Goal: Task Accomplishment & Management: Manage account settings

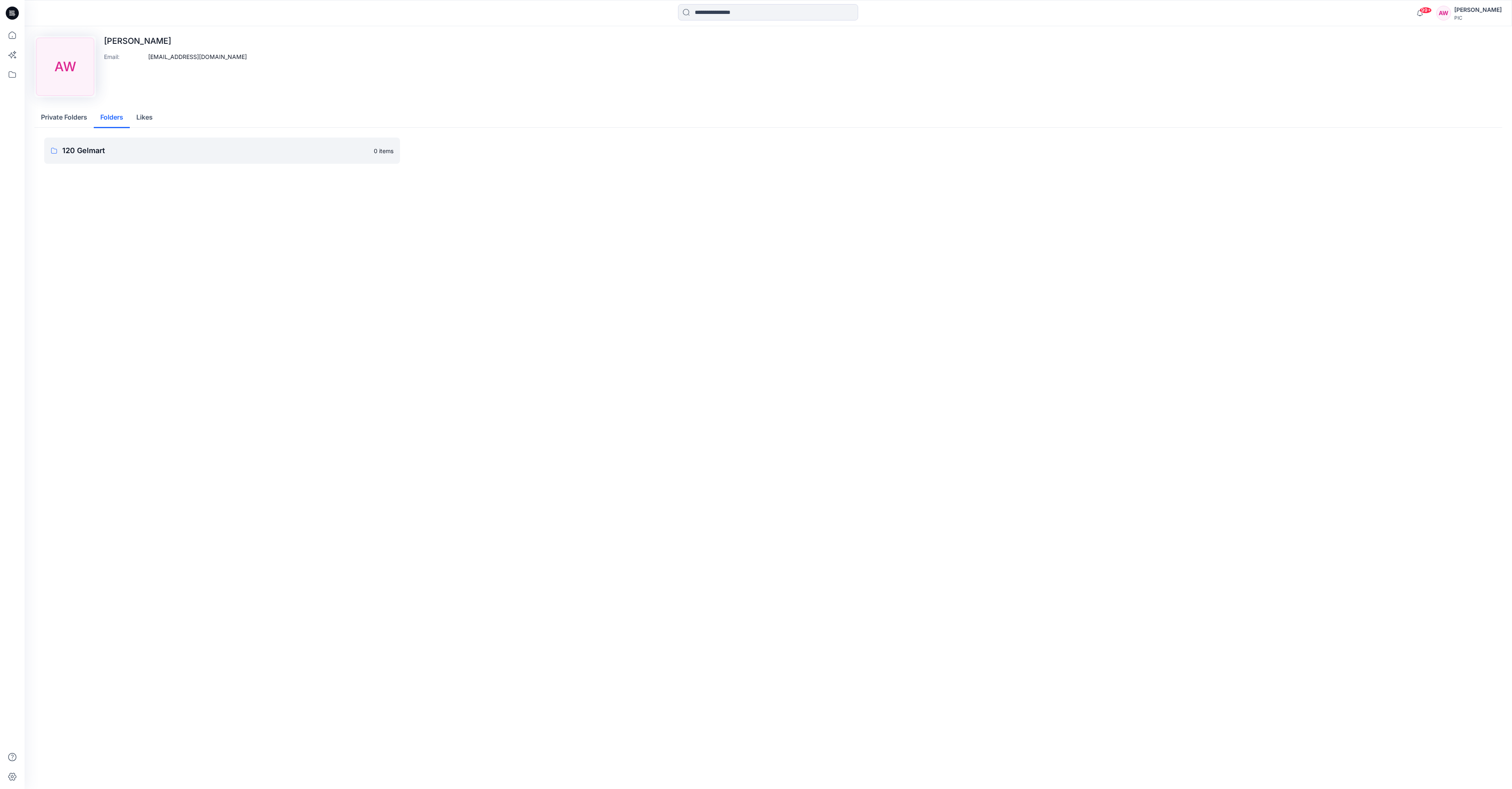
click at [109, 119] on button "Folders" at bounding box center [111, 118] width 36 height 21
click at [89, 151] on p "120 Gelmart" at bounding box center [215, 150] width 306 height 11
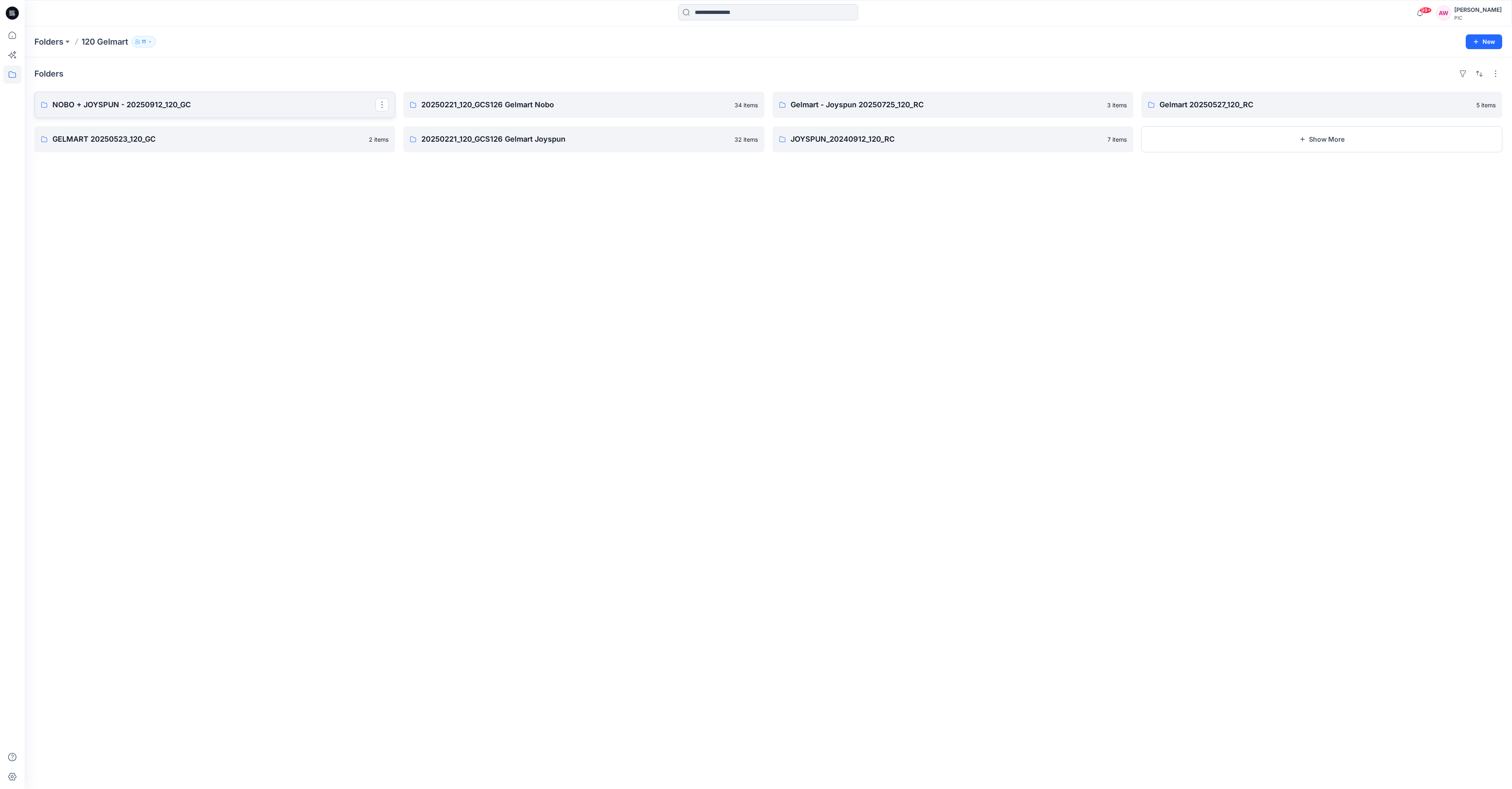
click at [108, 106] on p "NOBO + JOYSPUN - 20250912_120_GC" at bounding box center [214, 105] width 323 height 11
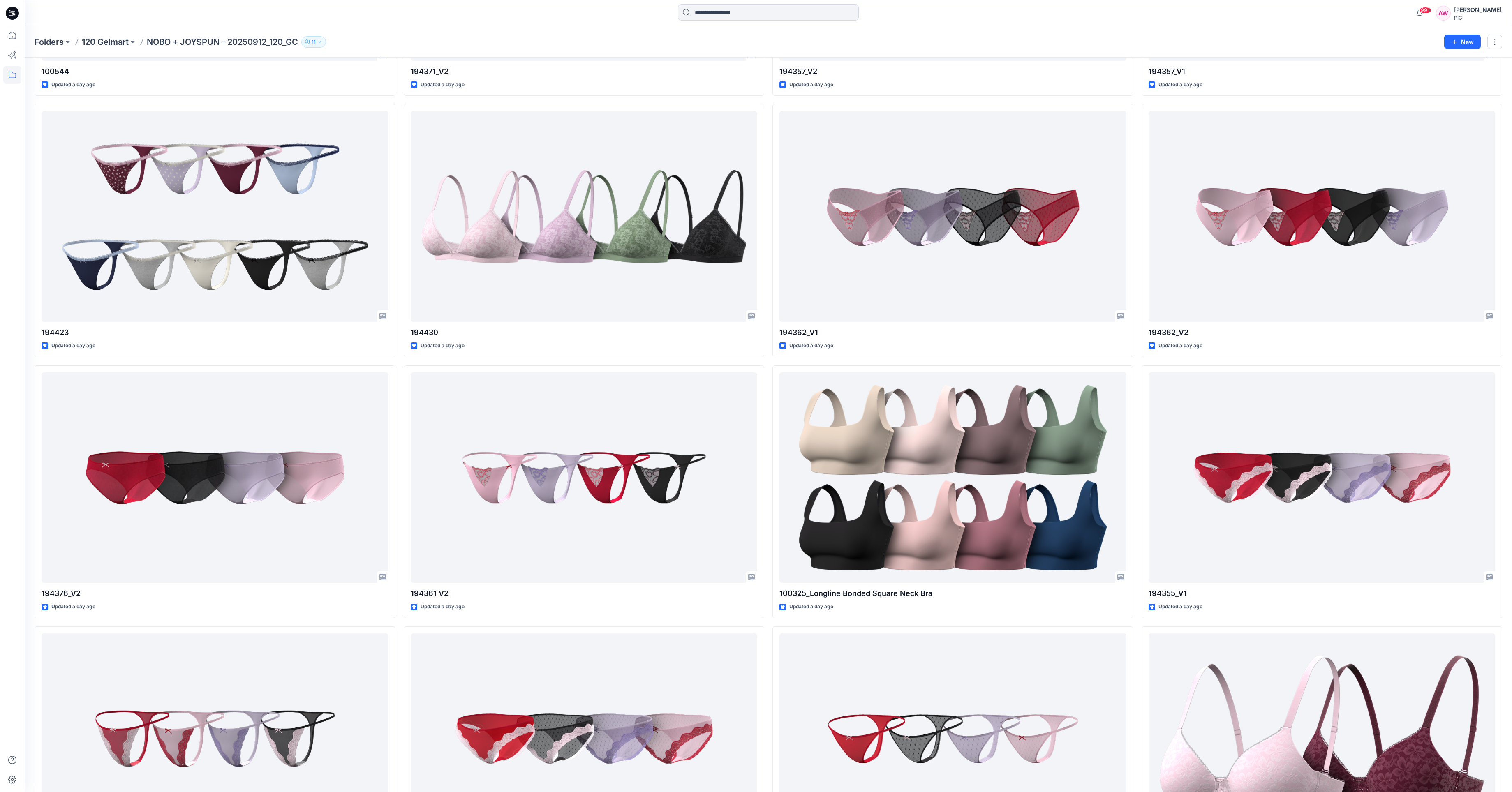
scroll to position [1586, 0]
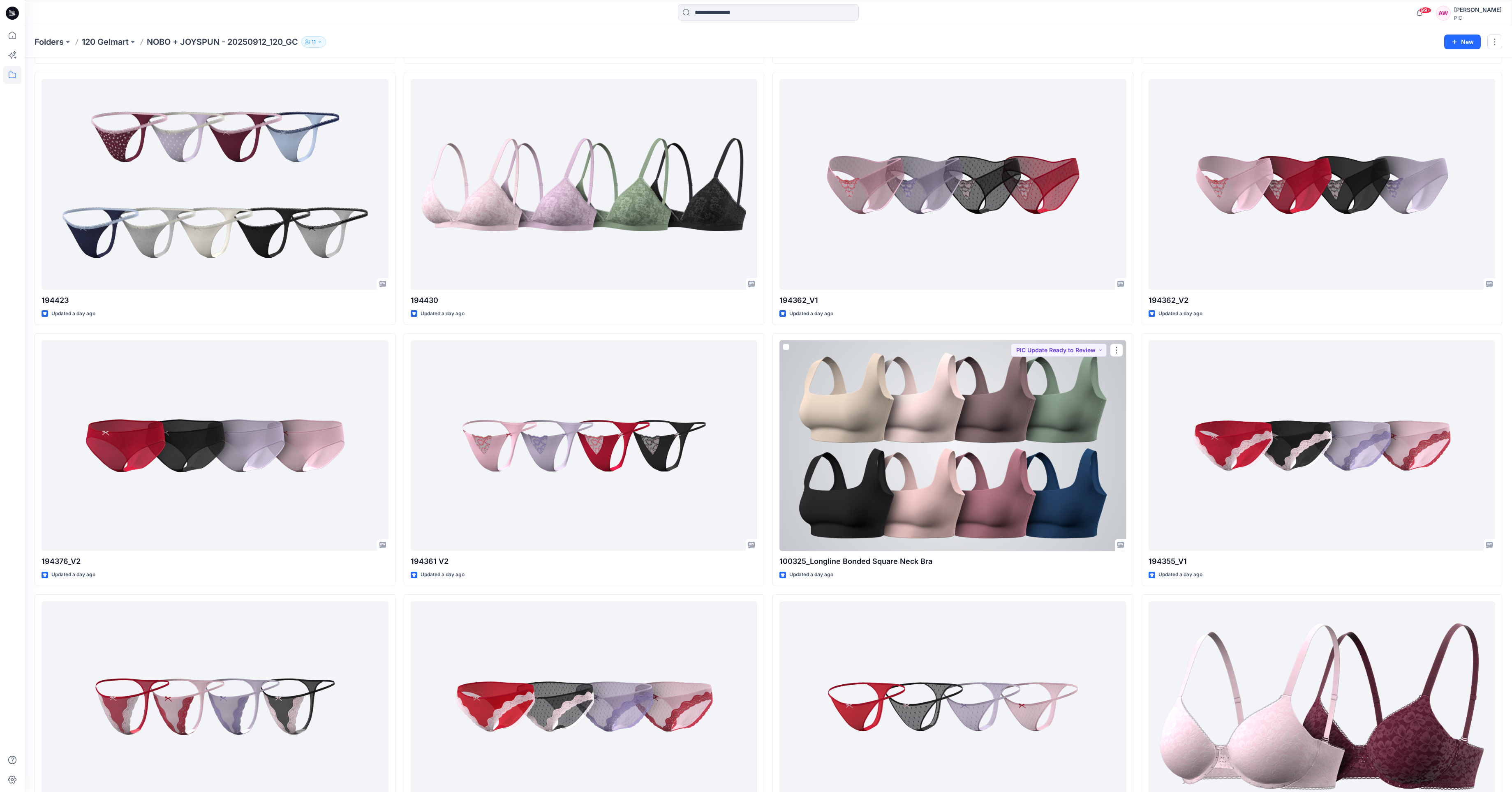
click at [1024, 474] on div at bounding box center [953, 446] width 347 height 211
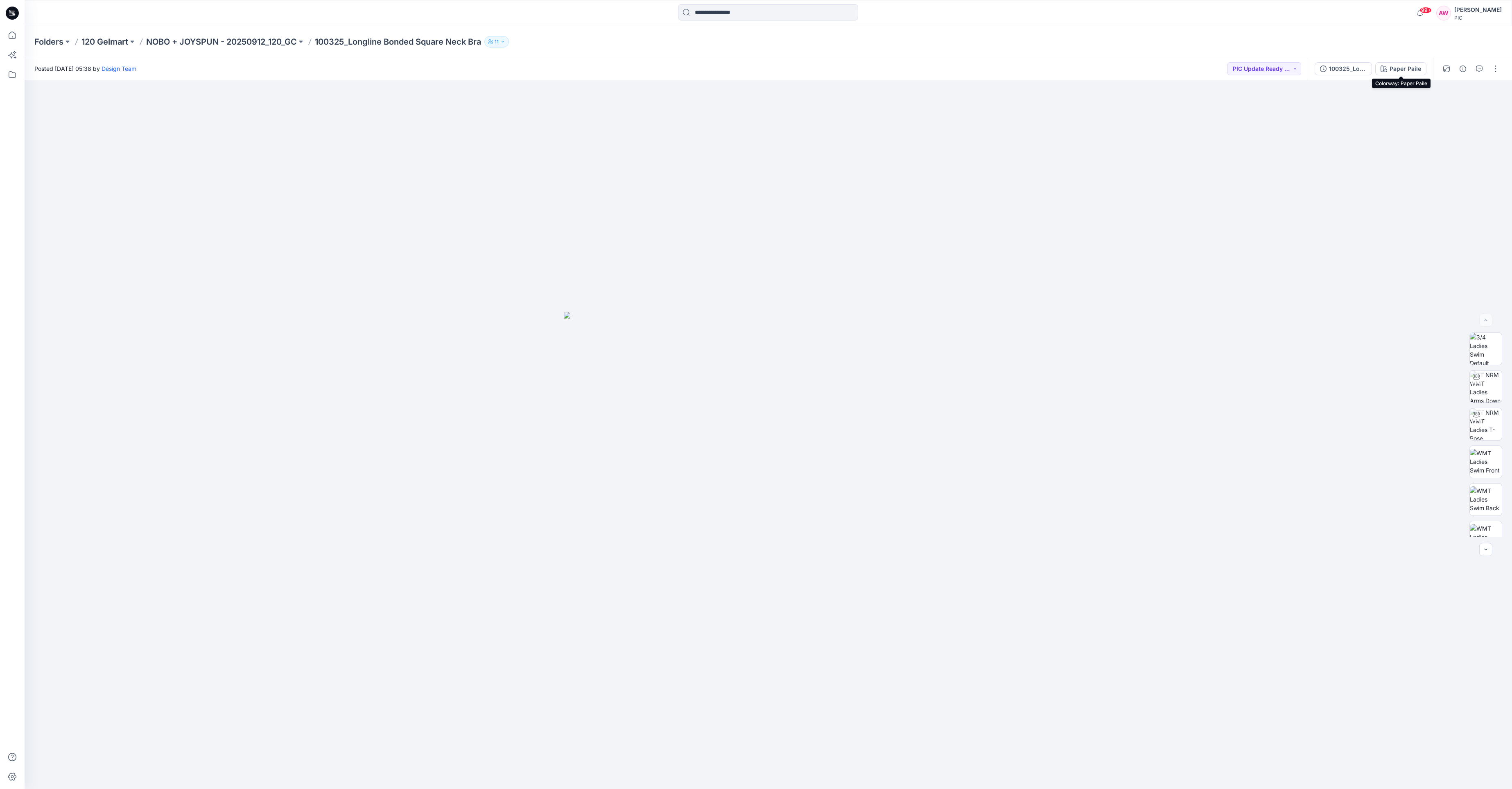
click at [1414, 68] on div "Paper Paile" at bounding box center [1405, 69] width 31 height 9
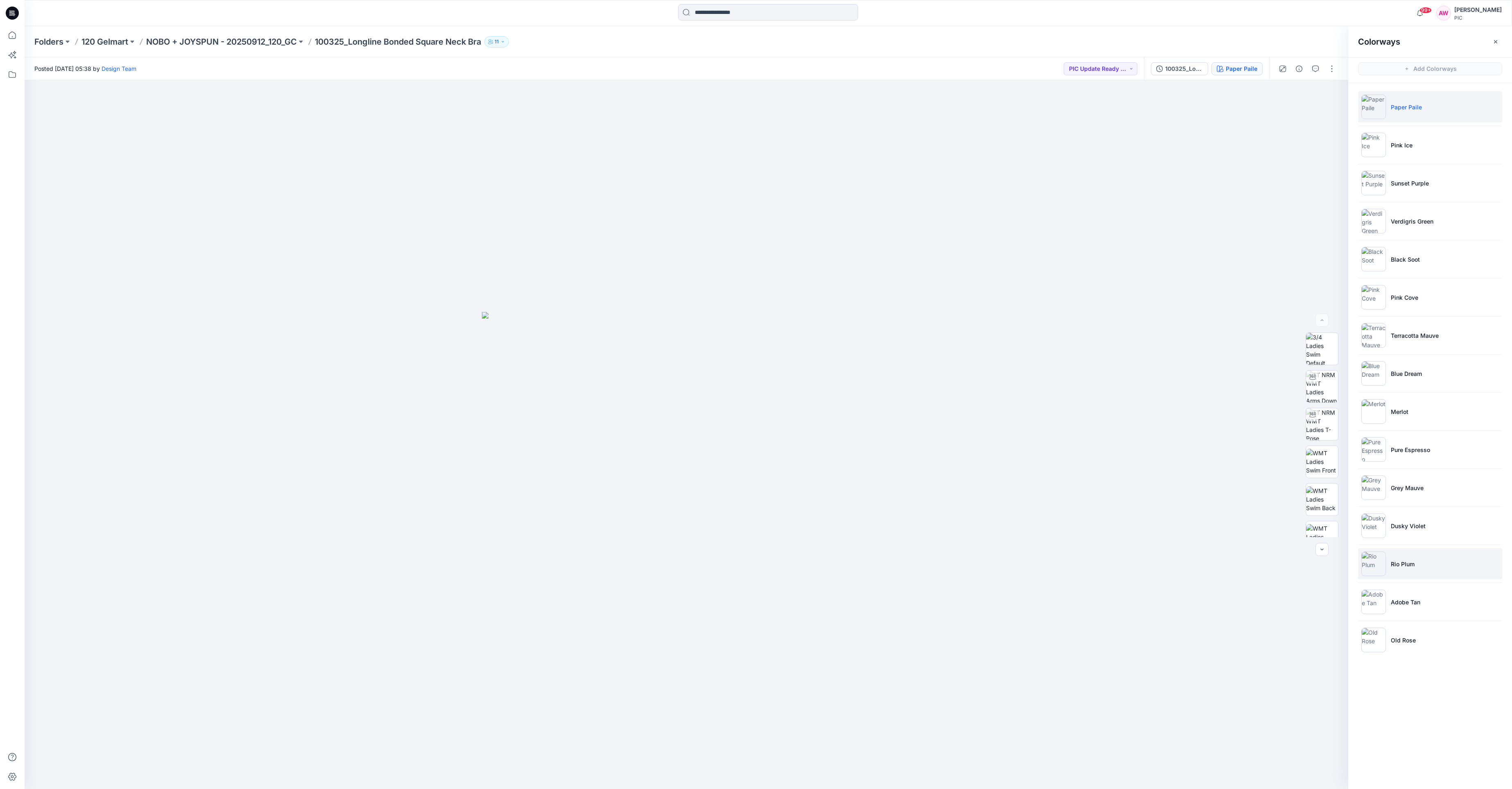
click at [1375, 563] on img at bounding box center [1373, 563] width 25 height 25
click at [1322, 476] on img at bounding box center [1322, 481] width 32 height 32
click at [1378, 406] on img at bounding box center [1373, 411] width 25 height 25
click at [1322, 483] on img at bounding box center [1322, 481] width 32 height 32
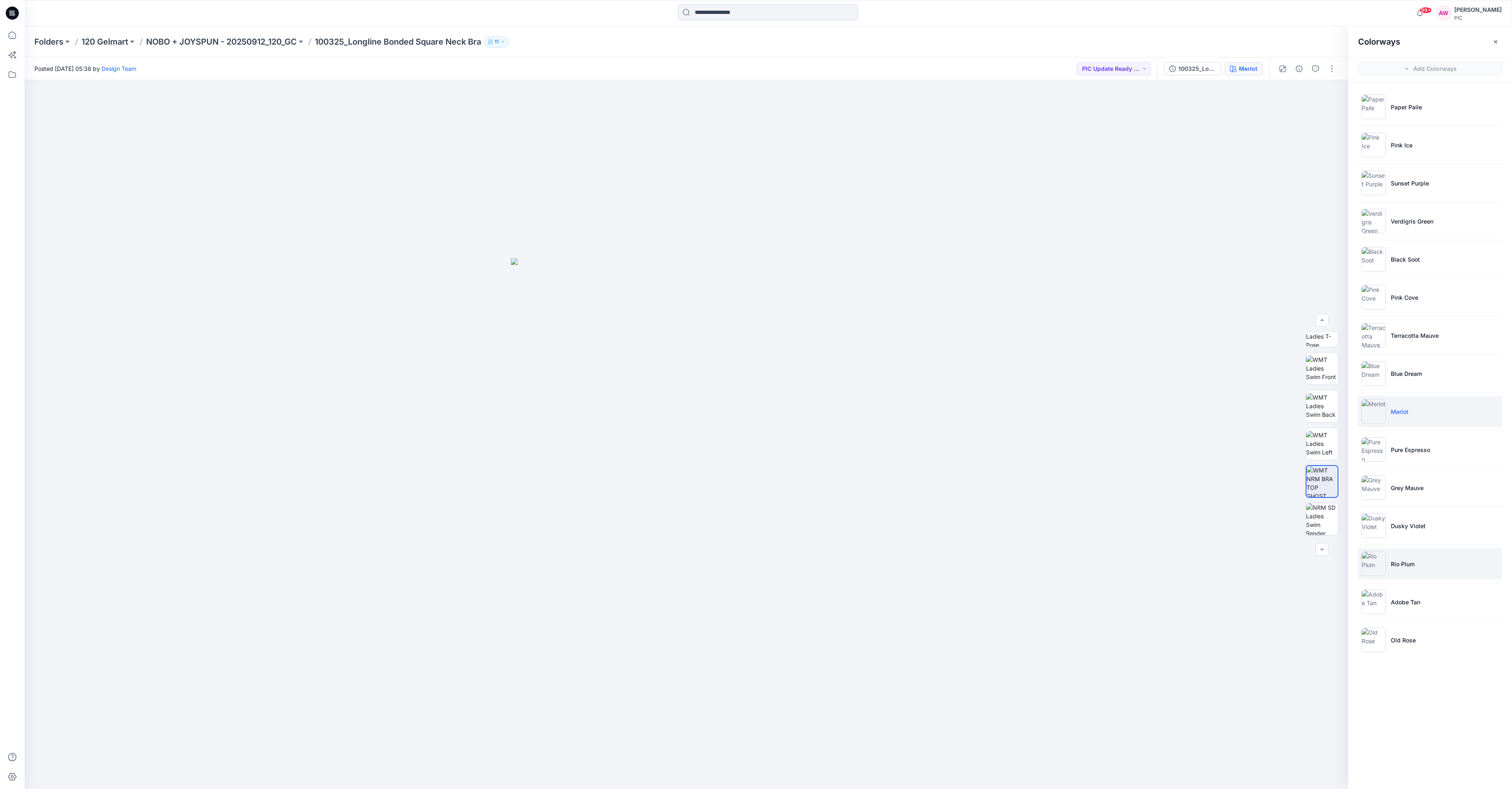
click at [1378, 558] on img at bounding box center [1373, 563] width 25 height 25
click at [1323, 494] on img at bounding box center [1322, 481] width 32 height 32
click at [1316, 69] on icon "button" at bounding box center [1315, 69] width 7 height 7
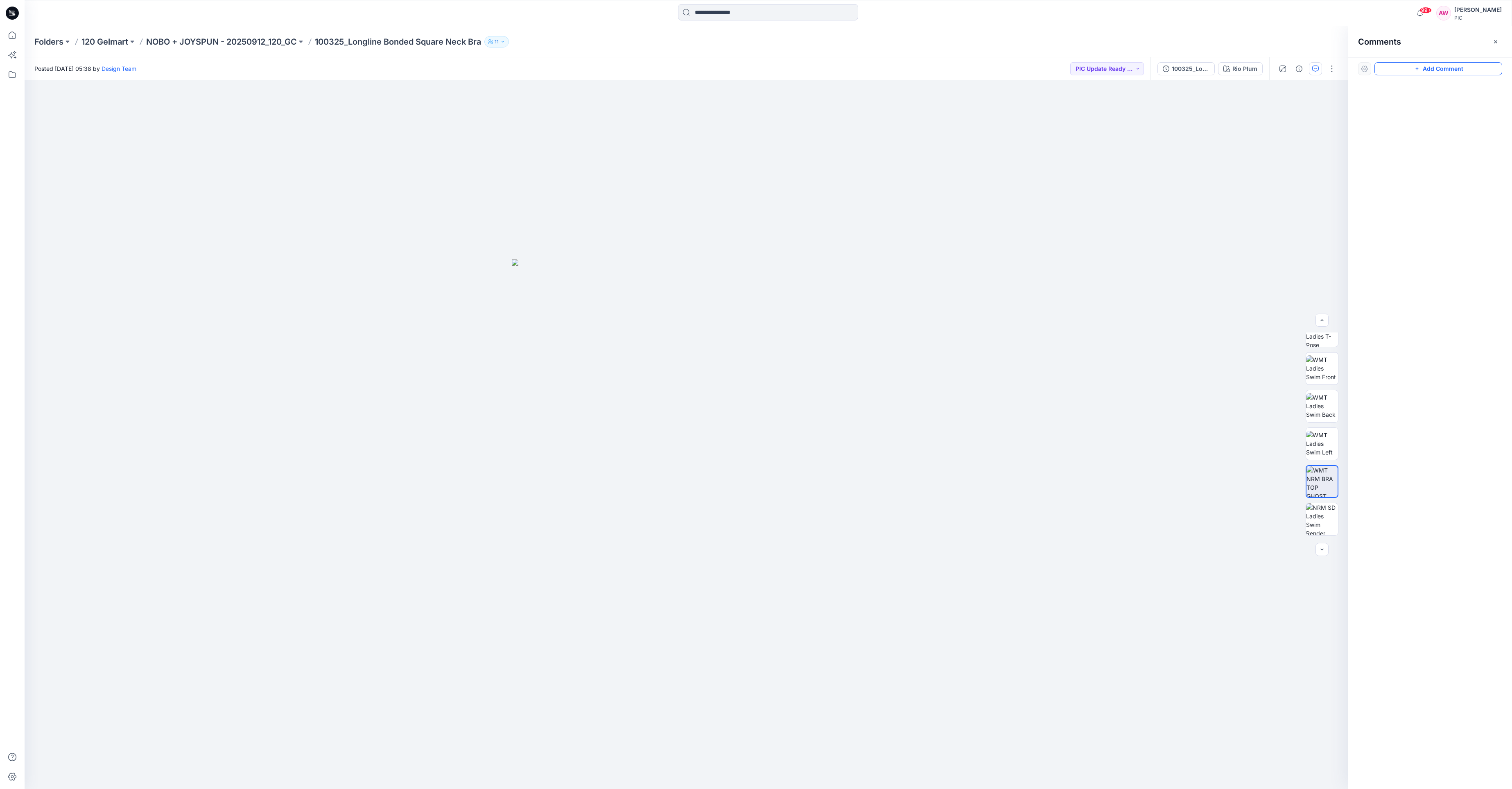
click at [1402, 70] on button "Add Comment" at bounding box center [1437, 69] width 128 height 13
click at [1428, 69] on button "Click on the style to leave a comment" at bounding box center [1437, 69] width 128 height 13
click at [1433, 68] on button "Click on the style to leave a comment" at bounding box center [1437, 69] width 128 height 13
click at [1397, 69] on button "Click on the style to leave a comment" at bounding box center [1437, 69] width 128 height 13
click at [1141, 69] on button "PIC Update Ready to Review" at bounding box center [1106, 69] width 74 height 13
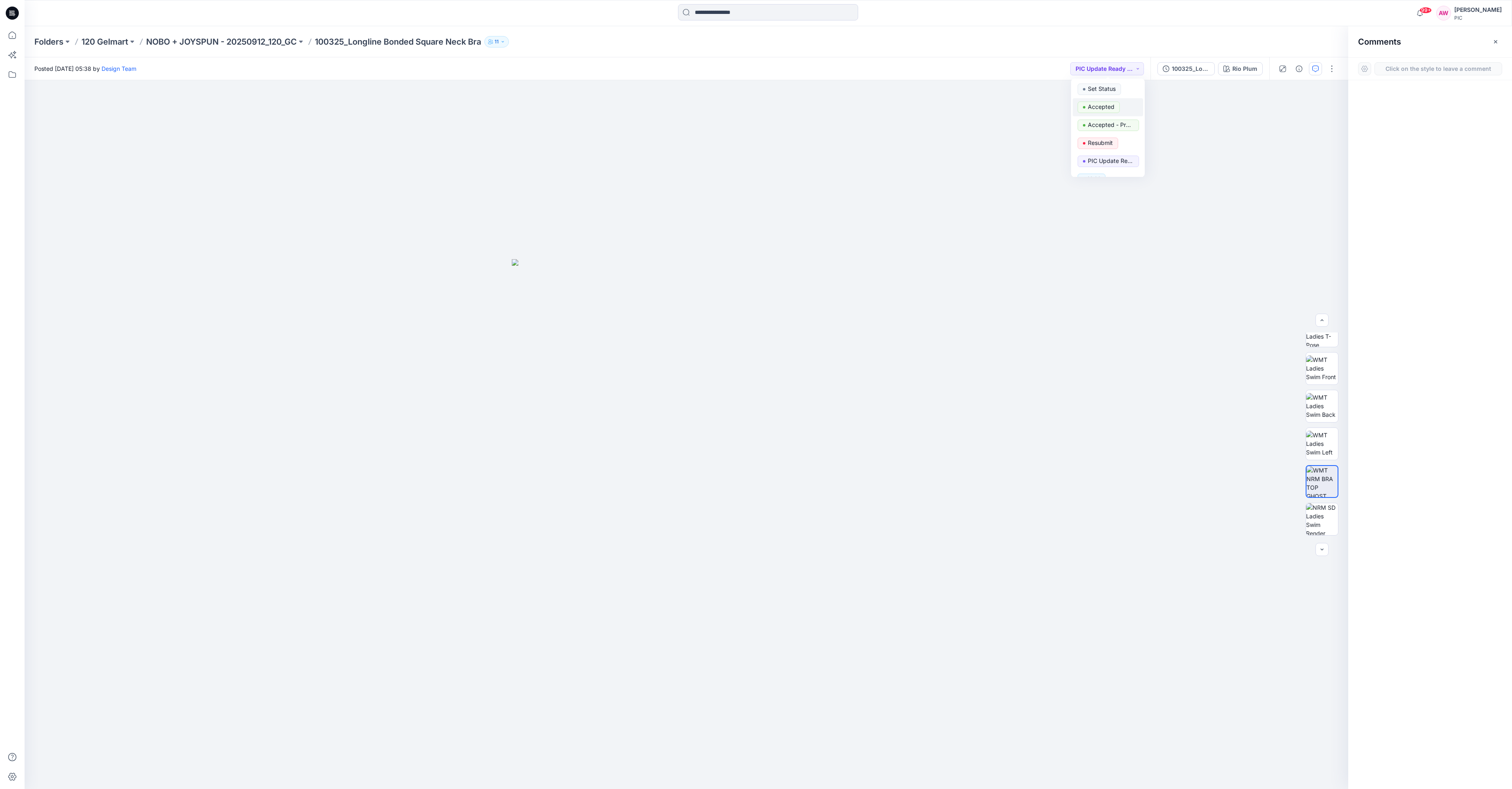
click at [1107, 108] on p "Accepted" at bounding box center [1101, 107] width 27 height 10
click at [1248, 71] on div "Rio Plum" at bounding box center [1244, 69] width 25 height 9
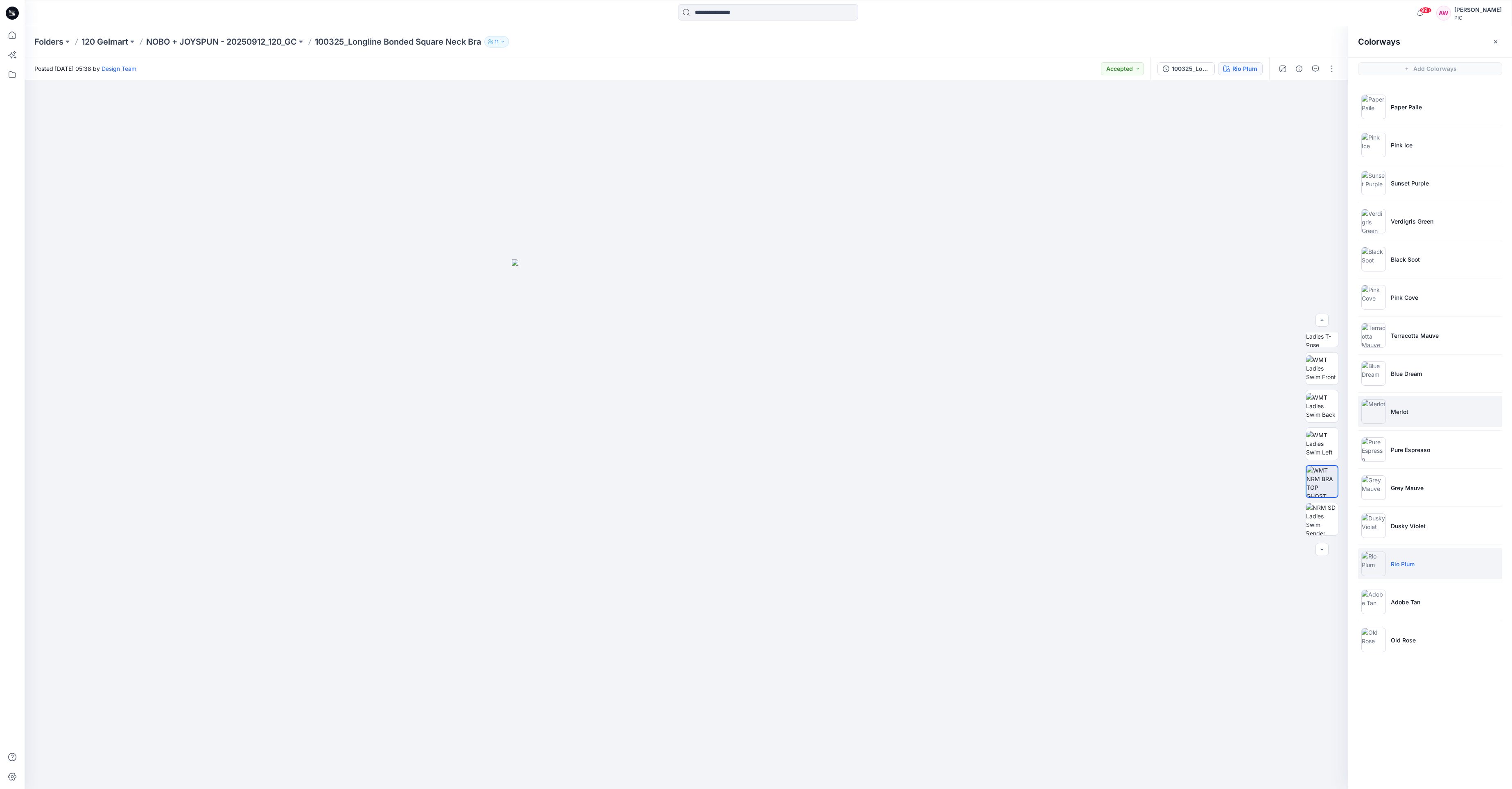
click at [1379, 415] on img at bounding box center [1373, 411] width 25 height 25
click at [1326, 480] on img at bounding box center [1322, 481] width 32 height 32
click at [1327, 518] on img at bounding box center [1322, 519] width 32 height 32
click at [1326, 463] on img at bounding box center [1322, 465] width 32 height 32
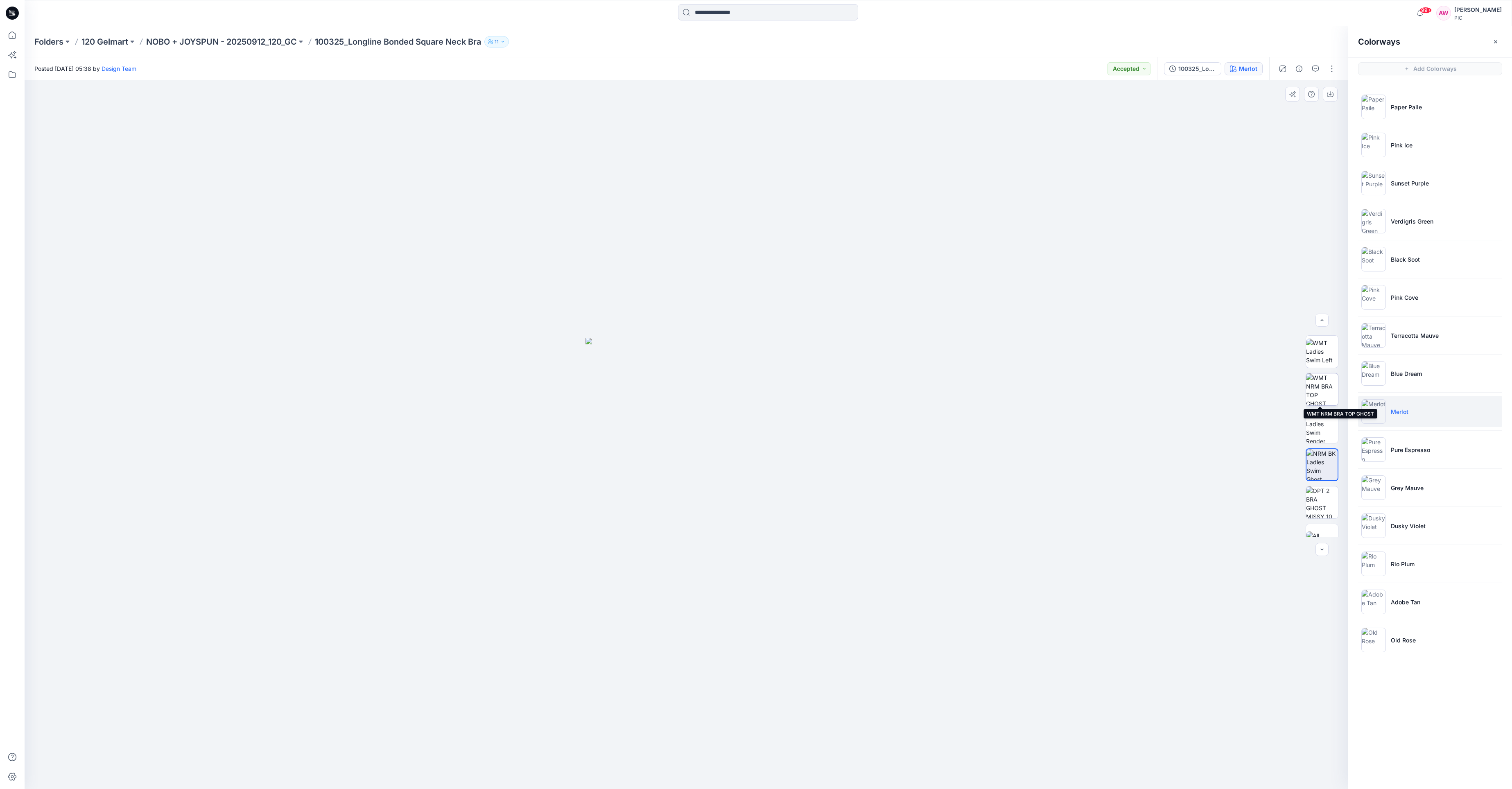
click at [1321, 393] on img at bounding box center [1322, 389] width 32 height 32
click at [1145, 67] on button "Accepted" at bounding box center [1129, 69] width 43 height 13
click at [1110, 109] on p "Accepted" at bounding box center [1107, 107] width 27 height 10
click at [1380, 338] on img at bounding box center [1373, 335] width 25 height 25
click at [1328, 392] on img at bounding box center [1322, 389] width 32 height 32
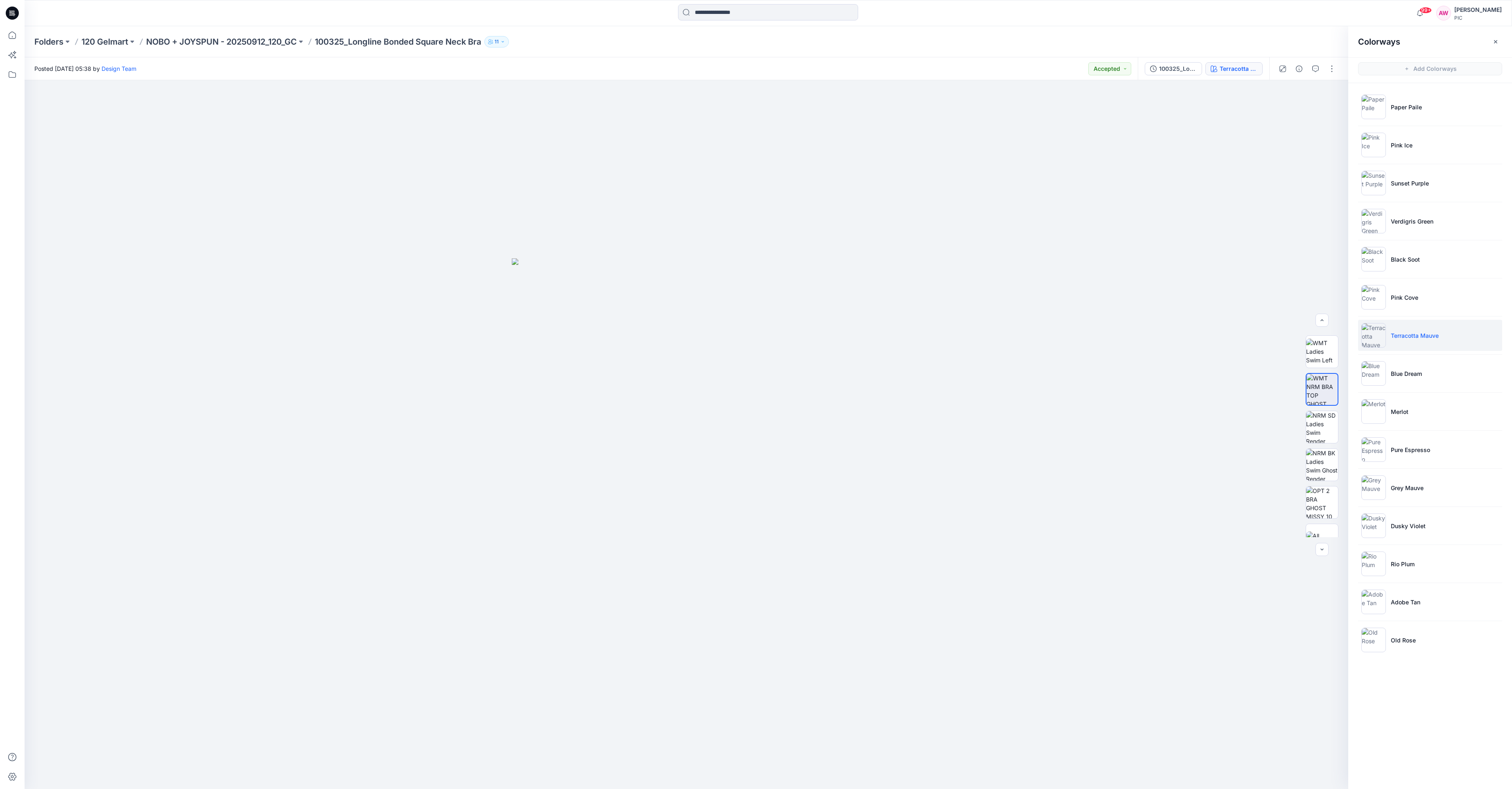
drag, startPoint x: 373, startPoint y: 42, endPoint x: 338, endPoint y: 39, distance: 35.1
click at [373, 42] on p "100325_Longline Bonded Square Neck Bra" at bounding box center [397, 41] width 166 height 11
click at [277, 39] on p "NOBO + JOYSPUN - 20250912_120_GC" at bounding box center [222, 41] width 151 height 11
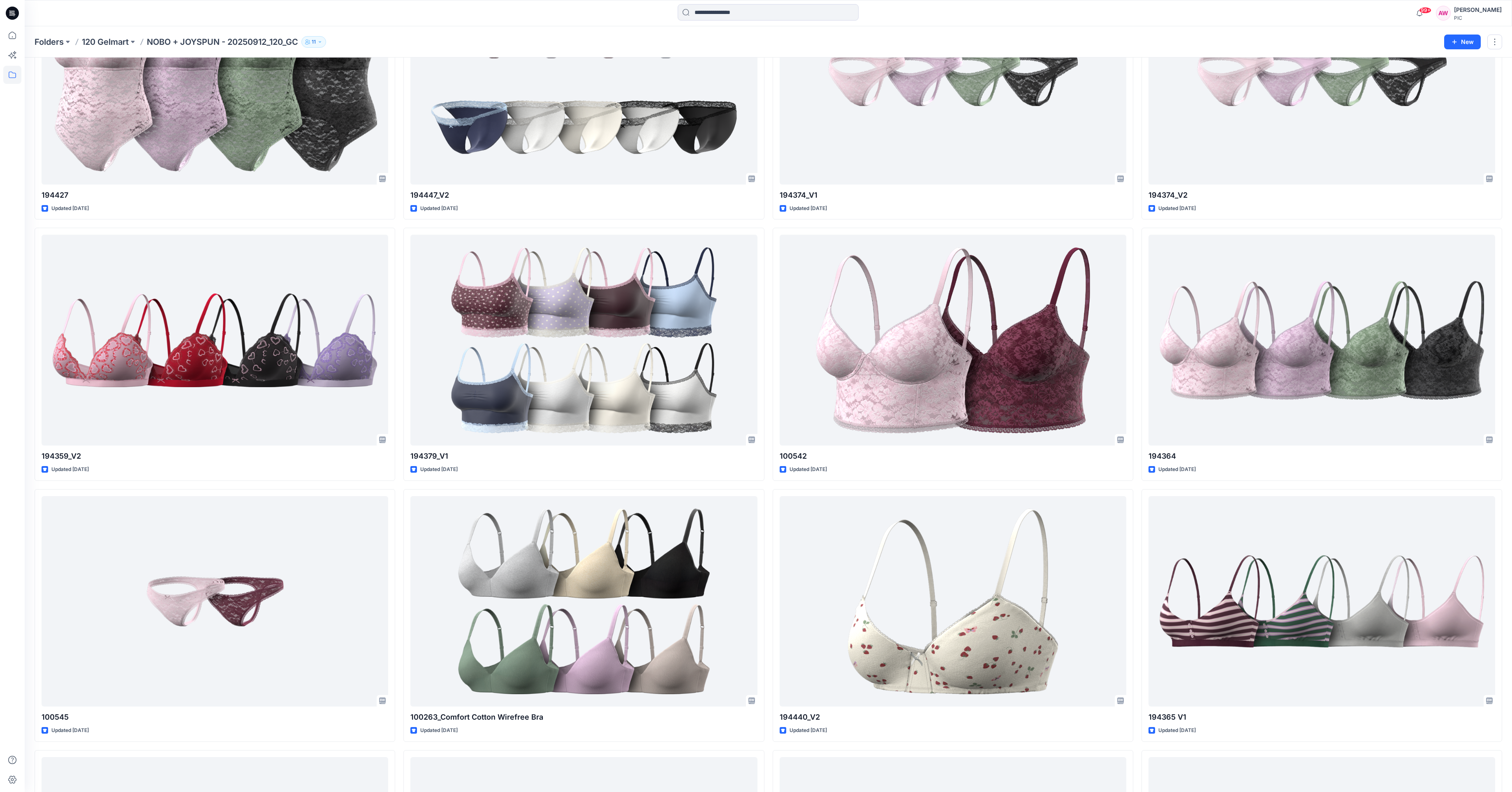
scroll to position [3842, 0]
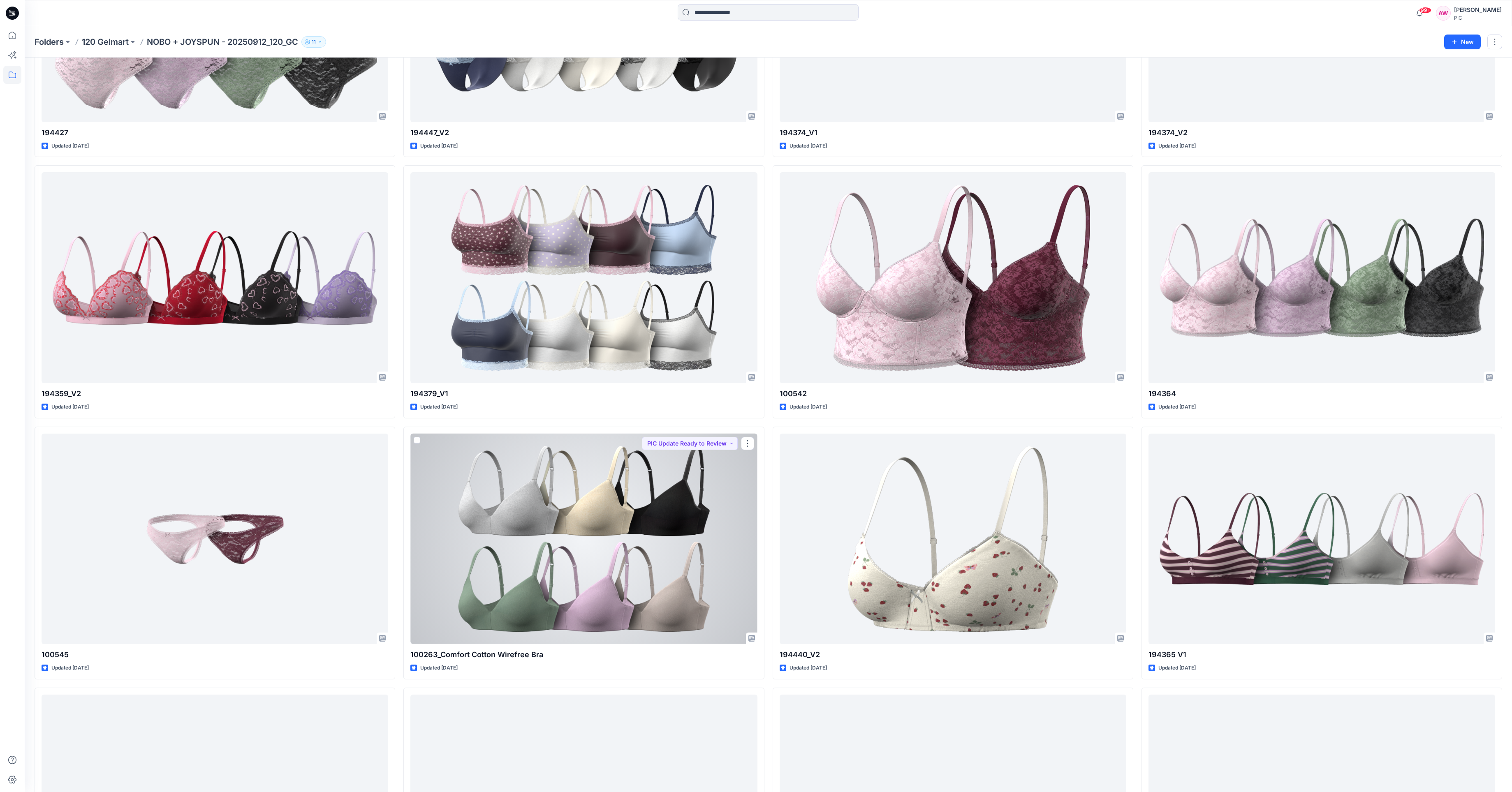
click at [628, 571] on div at bounding box center [584, 538] width 347 height 211
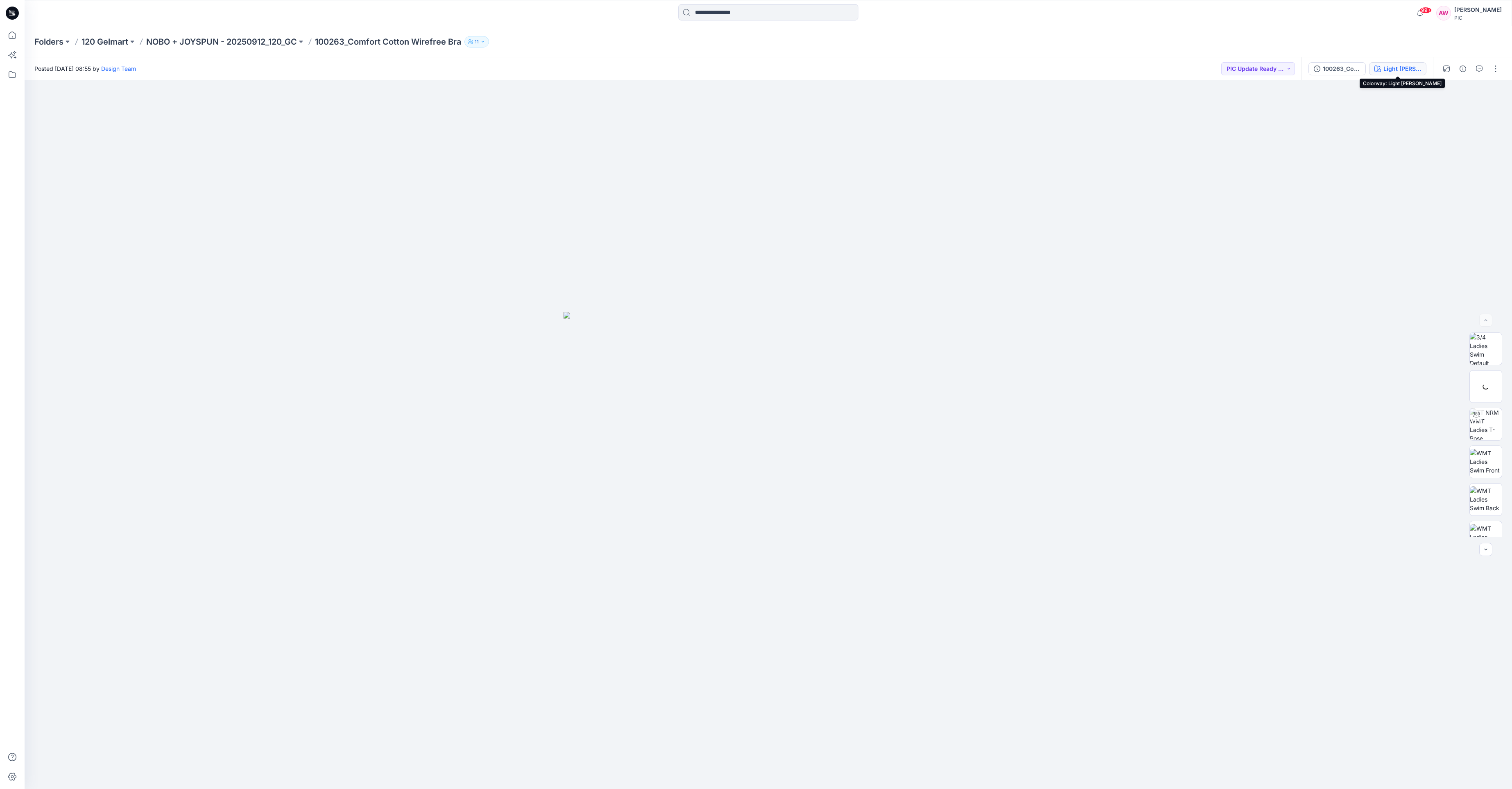
click at [1399, 66] on div "Light [PERSON_NAME]" at bounding box center [1402, 69] width 37 height 9
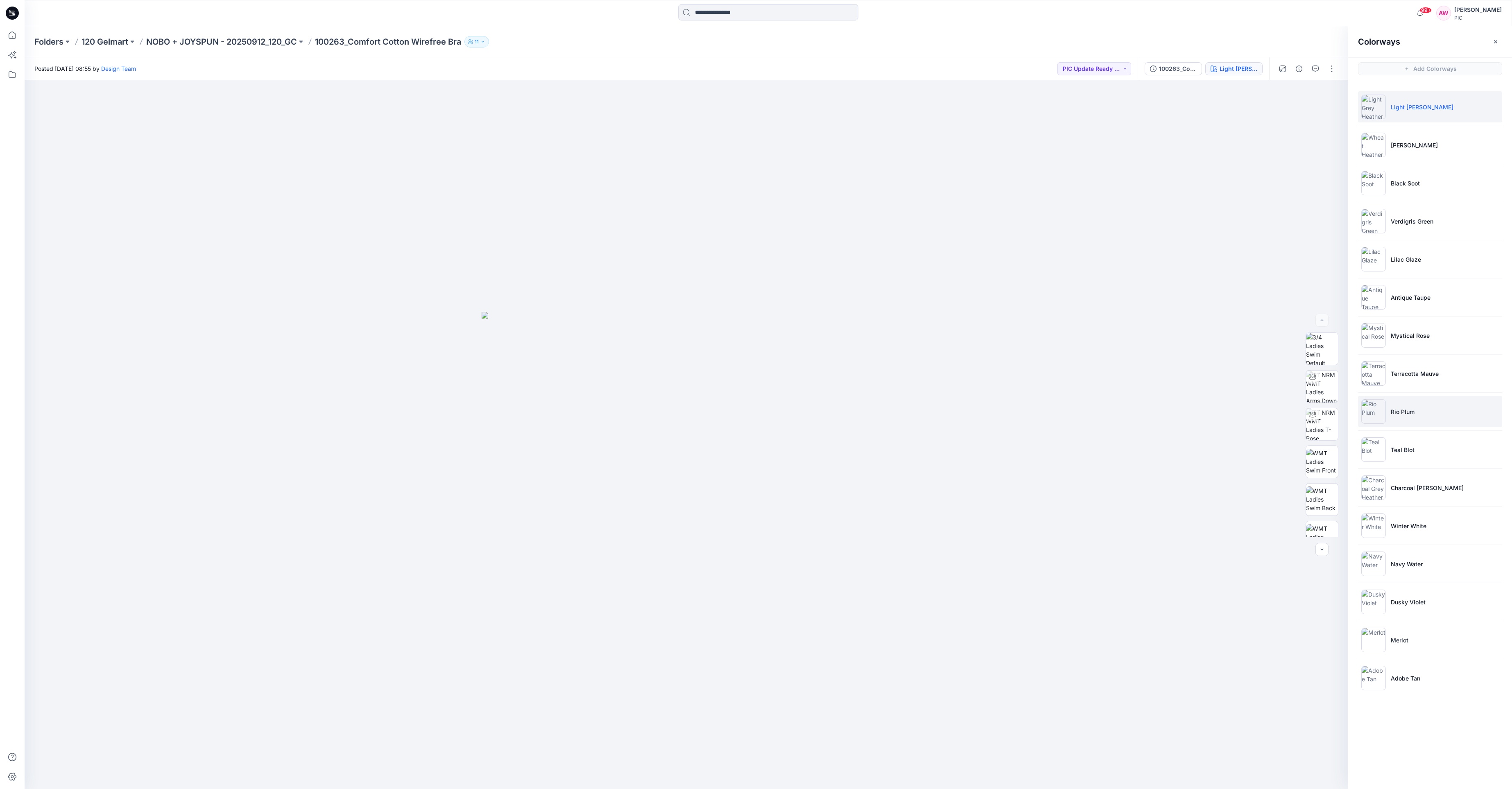
click at [1377, 415] on img at bounding box center [1373, 411] width 25 height 25
click at [1324, 460] on img at bounding box center [1321, 457] width 32 height 32
click at [1376, 530] on img at bounding box center [1373, 525] width 25 height 25
click at [1316, 458] on img at bounding box center [1321, 457] width 32 height 32
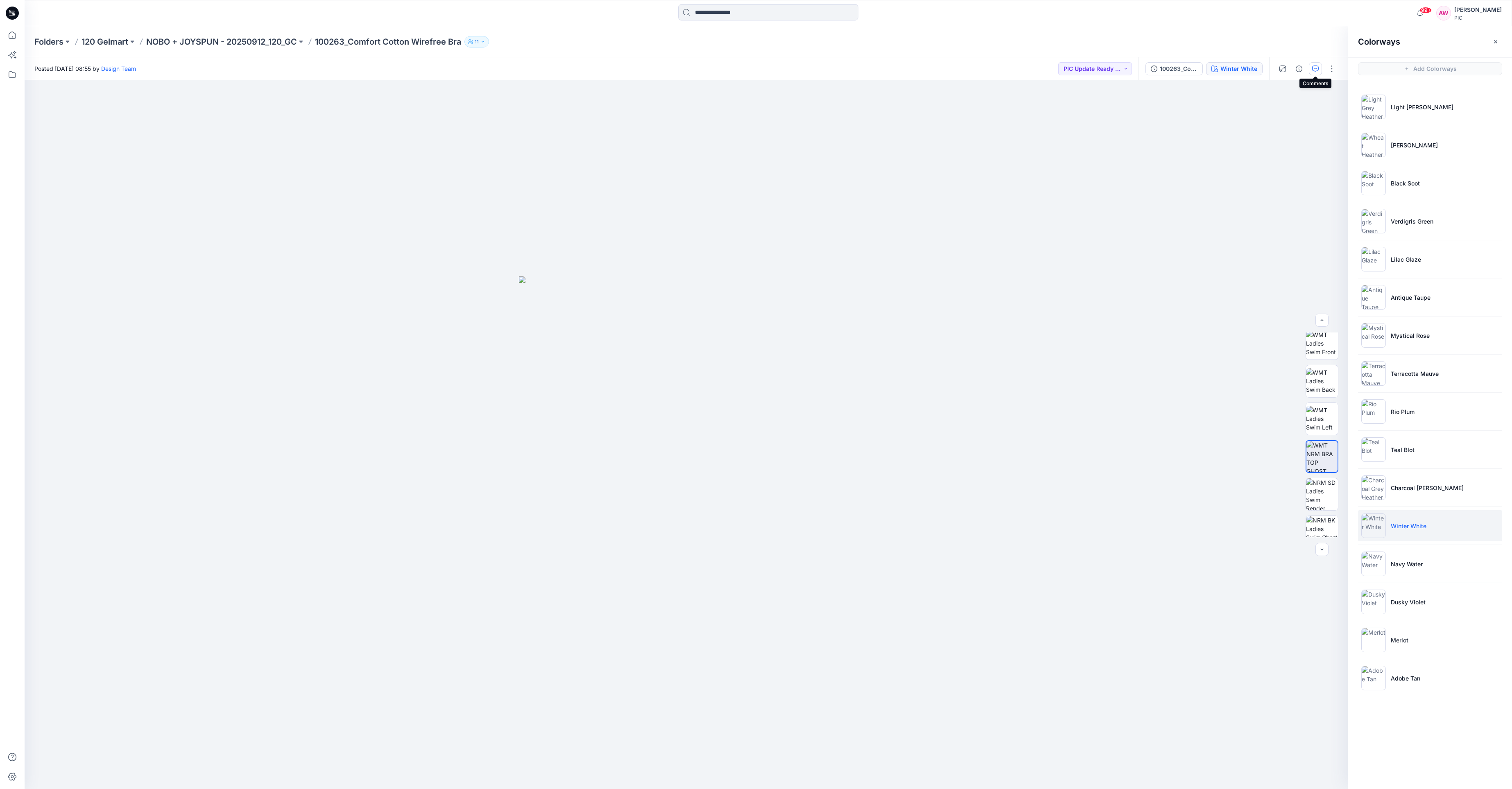
click at [1316, 69] on icon "button" at bounding box center [1315, 69] width 7 height 7
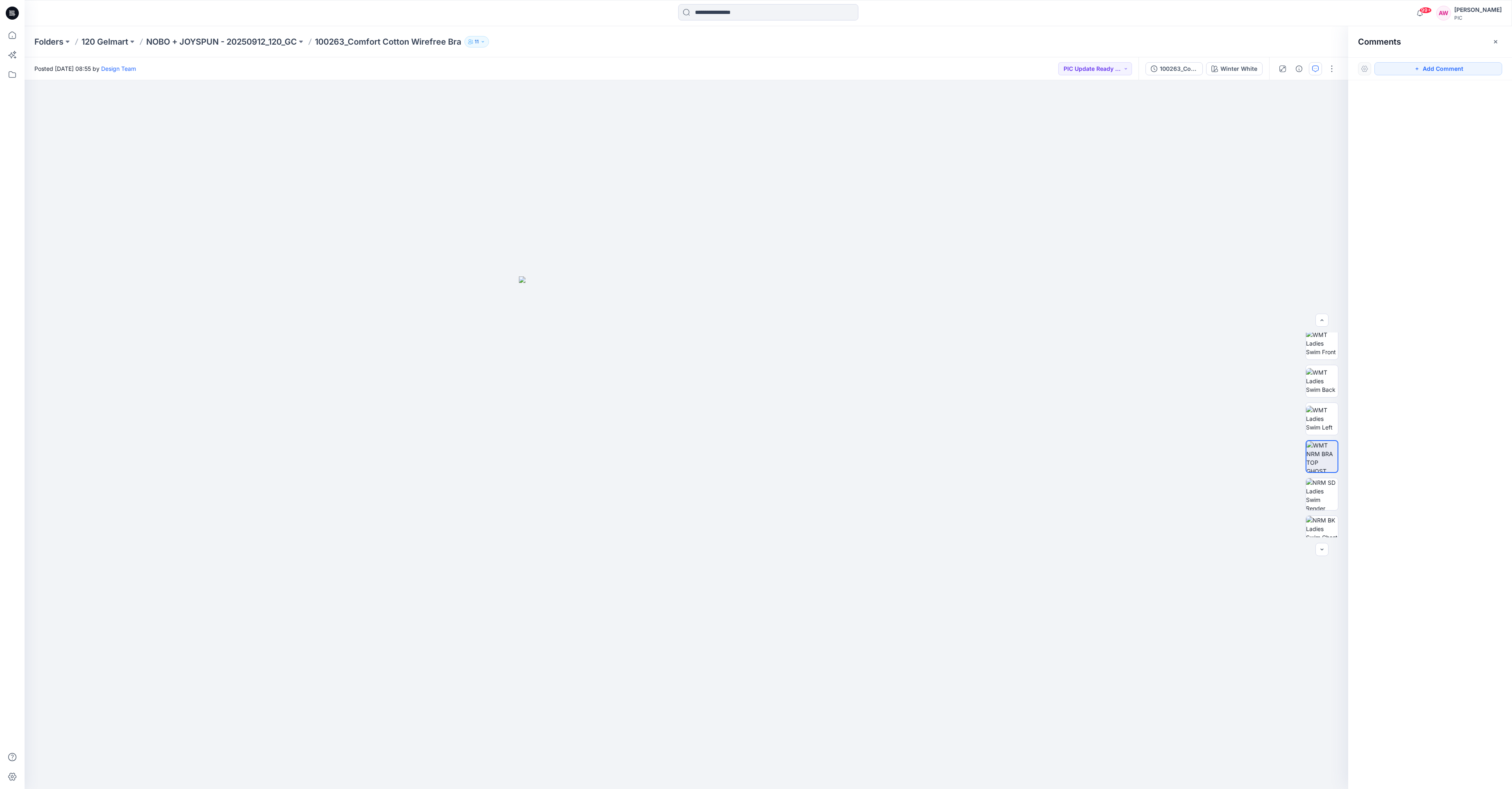
click at [1315, 69] on icon "button" at bounding box center [1315, 69] width 7 height 7
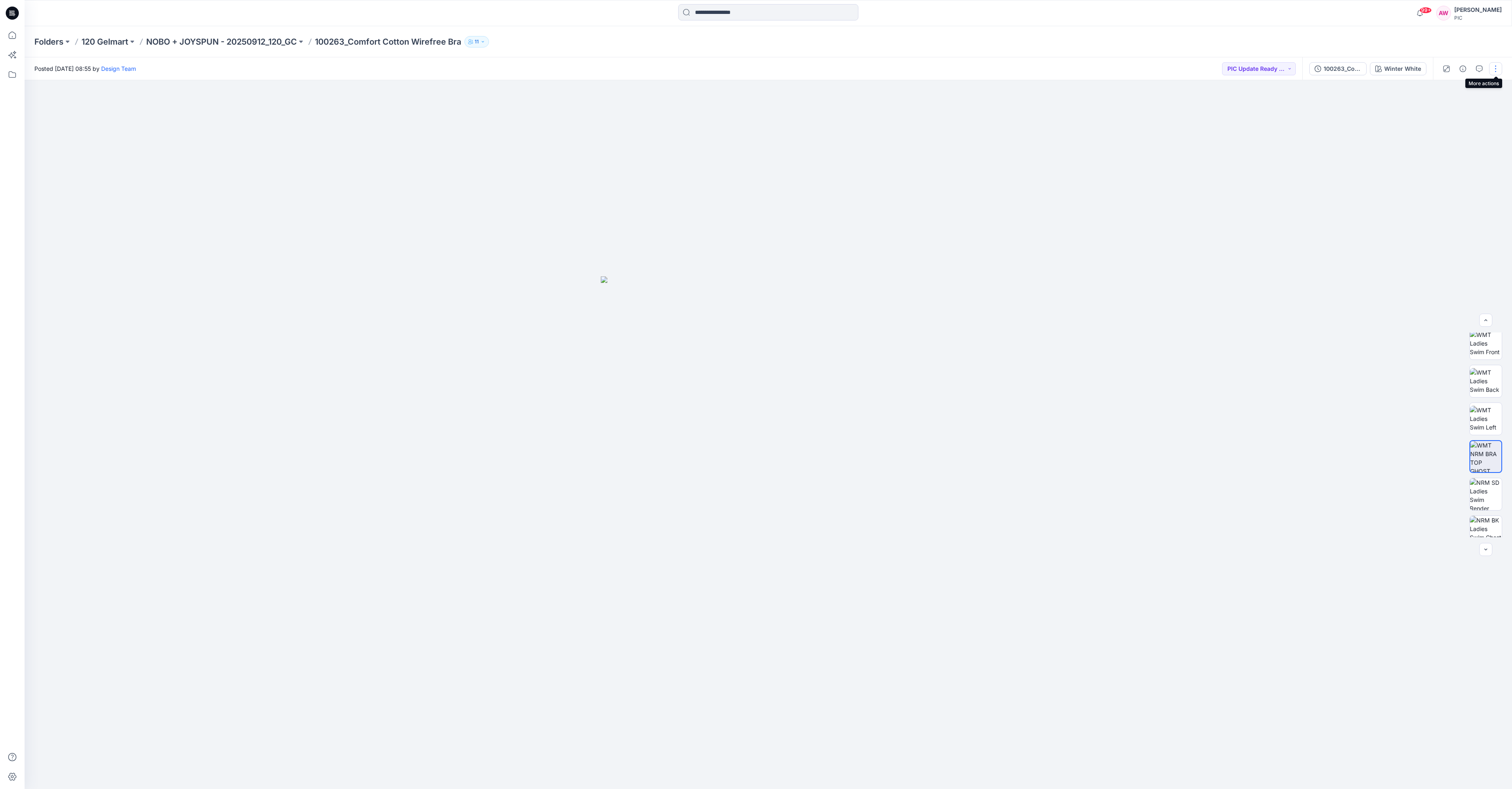
click at [1495, 69] on button "button" at bounding box center [1496, 69] width 13 height 13
click at [1443, 129] on p "Edit" at bounding box center [1443, 129] width 10 height 9
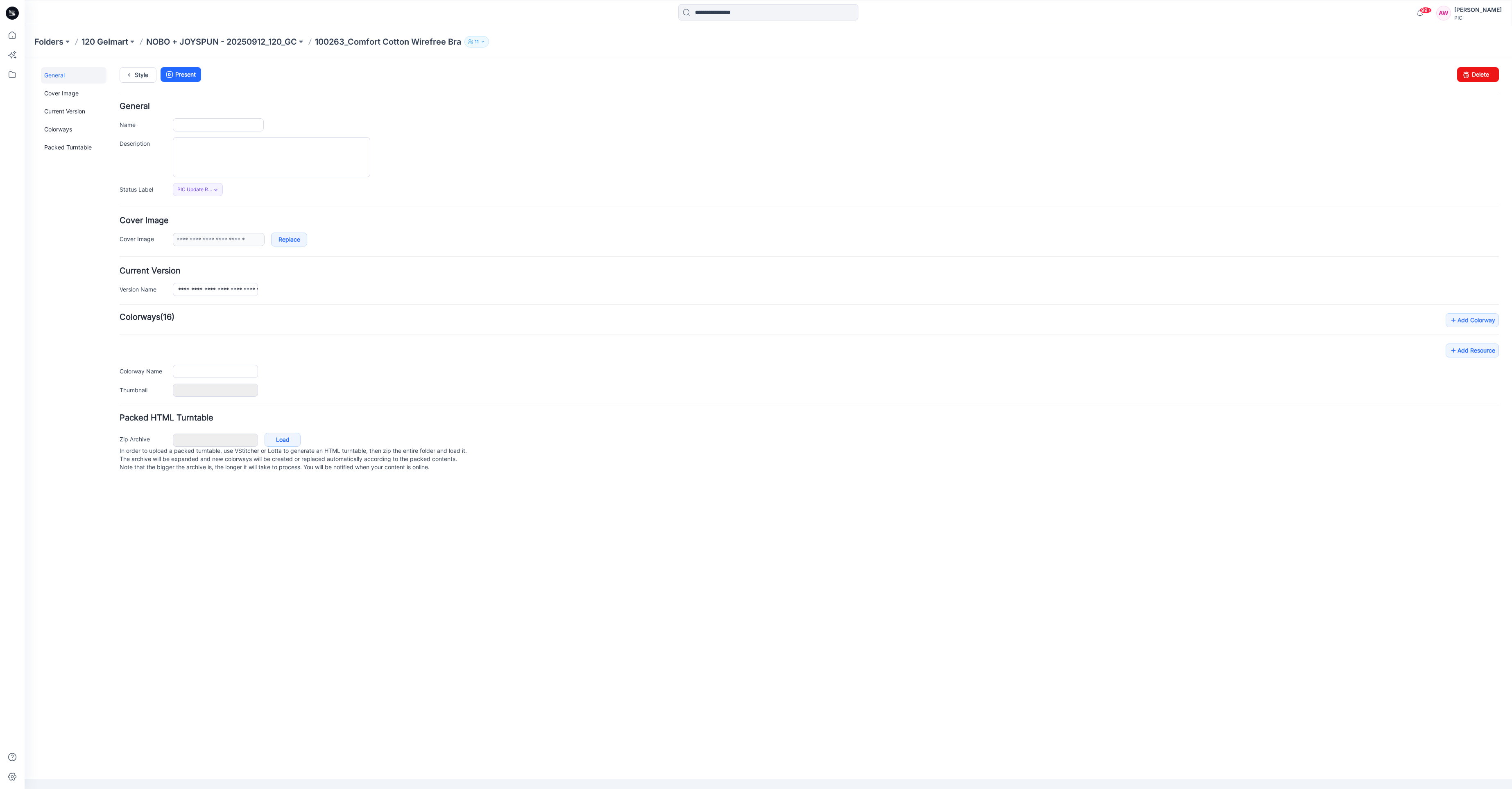
type input "**********"
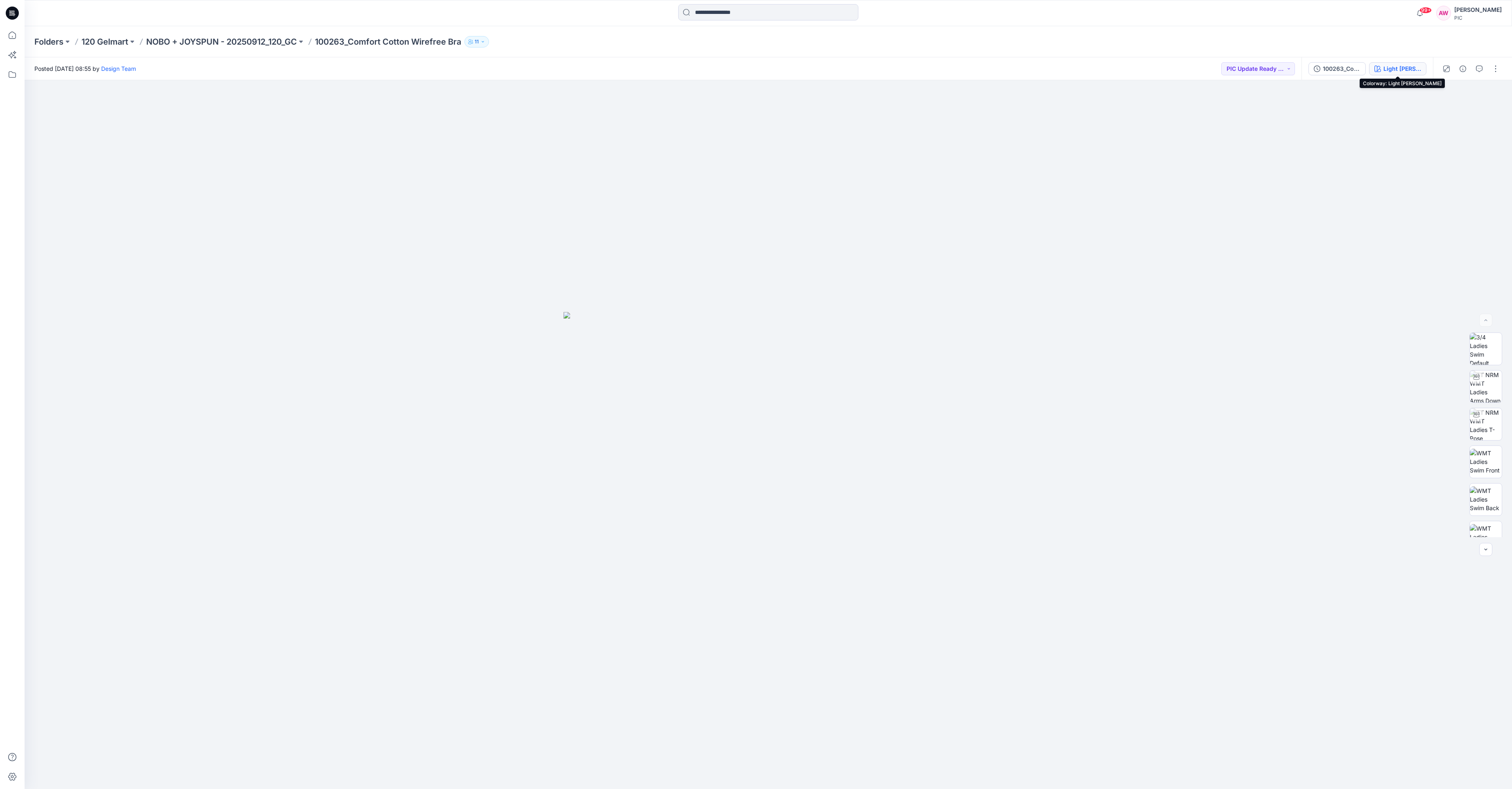
click at [1409, 66] on div "Light [PERSON_NAME]" at bounding box center [1402, 69] width 37 height 9
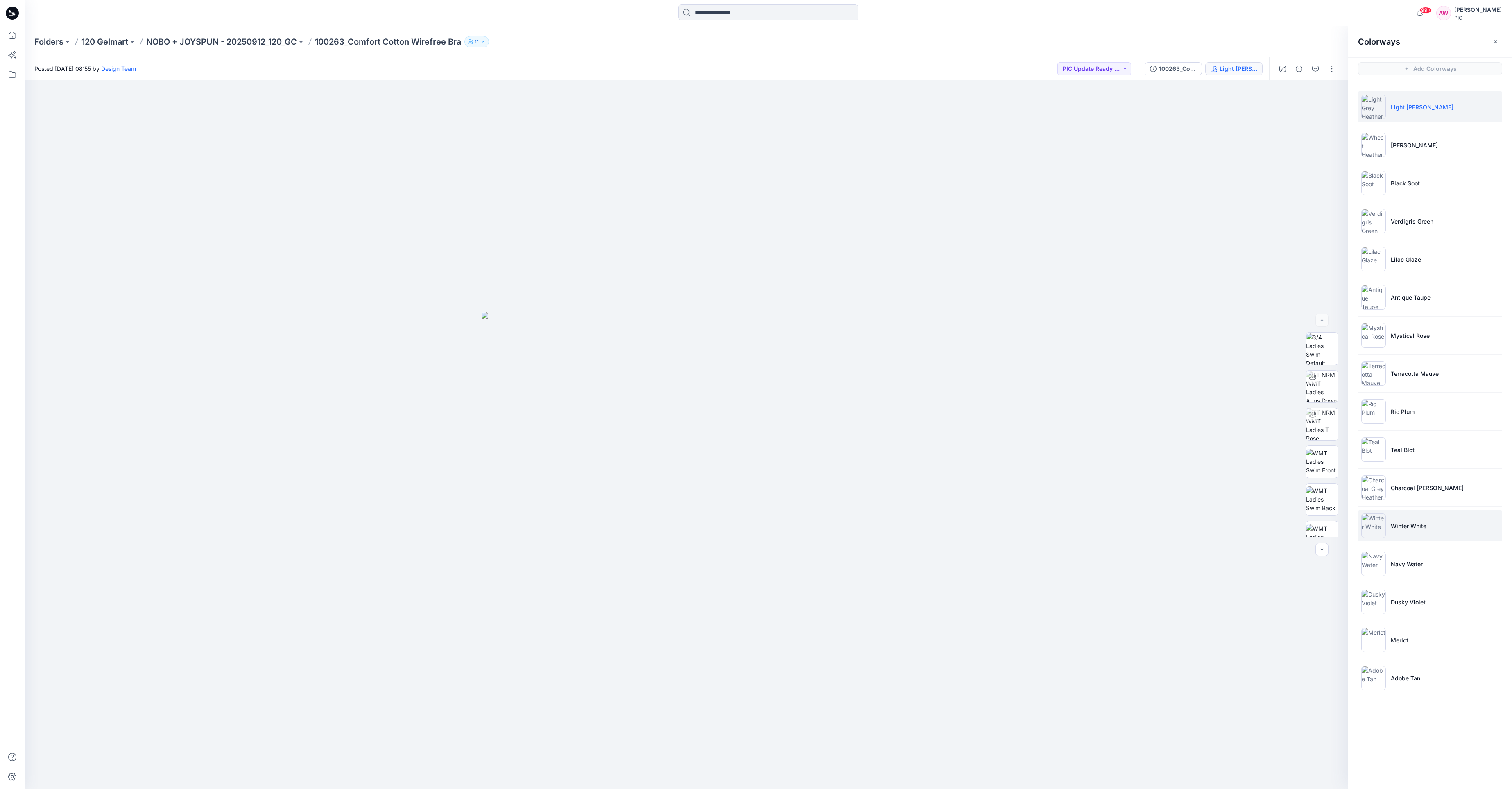
click at [1381, 533] on img at bounding box center [1373, 525] width 25 height 25
click at [1320, 383] on img at bounding box center [1321, 386] width 32 height 32
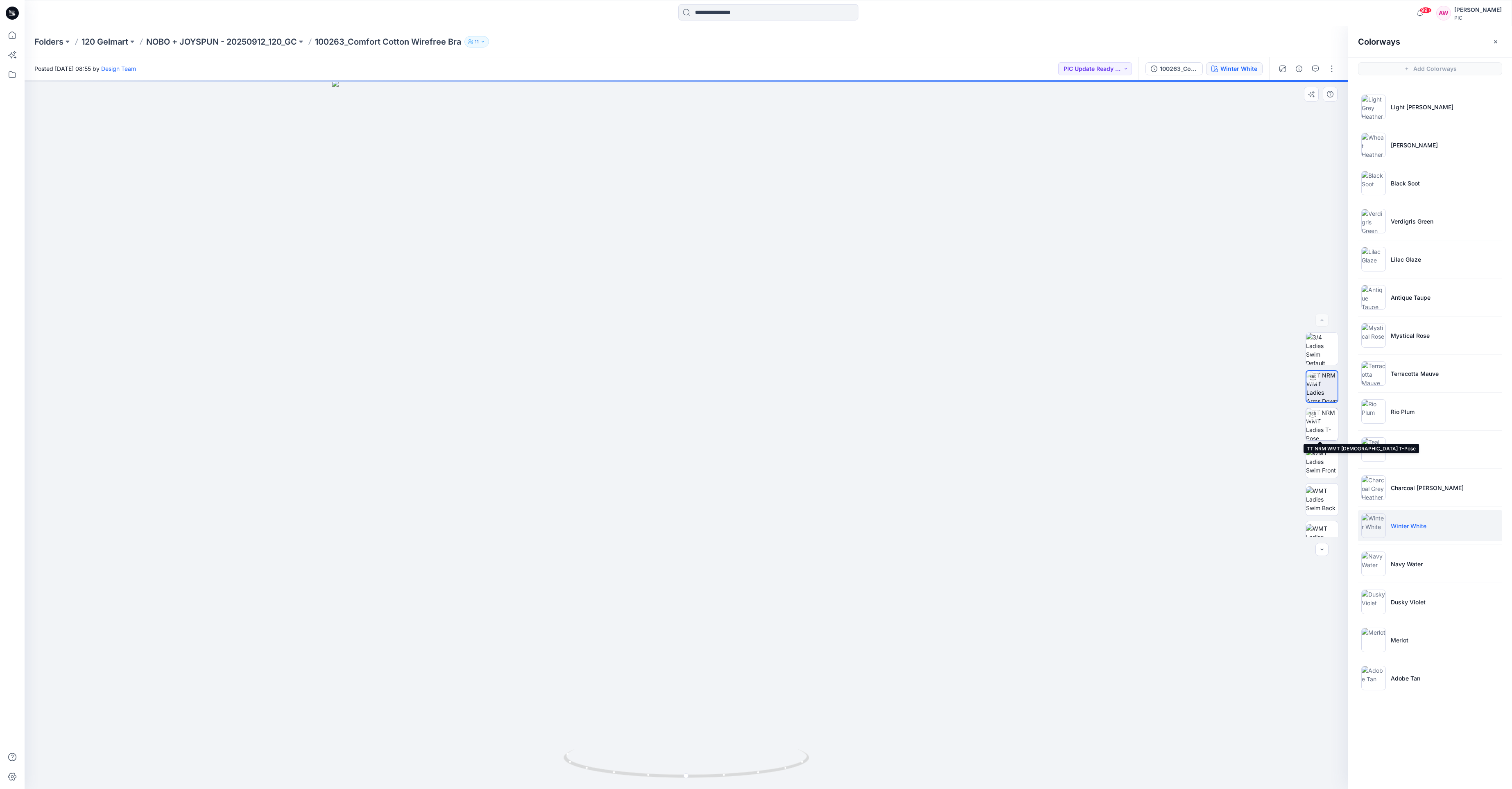
click at [1327, 421] on img at bounding box center [1321, 424] width 32 height 32
click at [1326, 463] on img at bounding box center [1321, 462] width 32 height 26
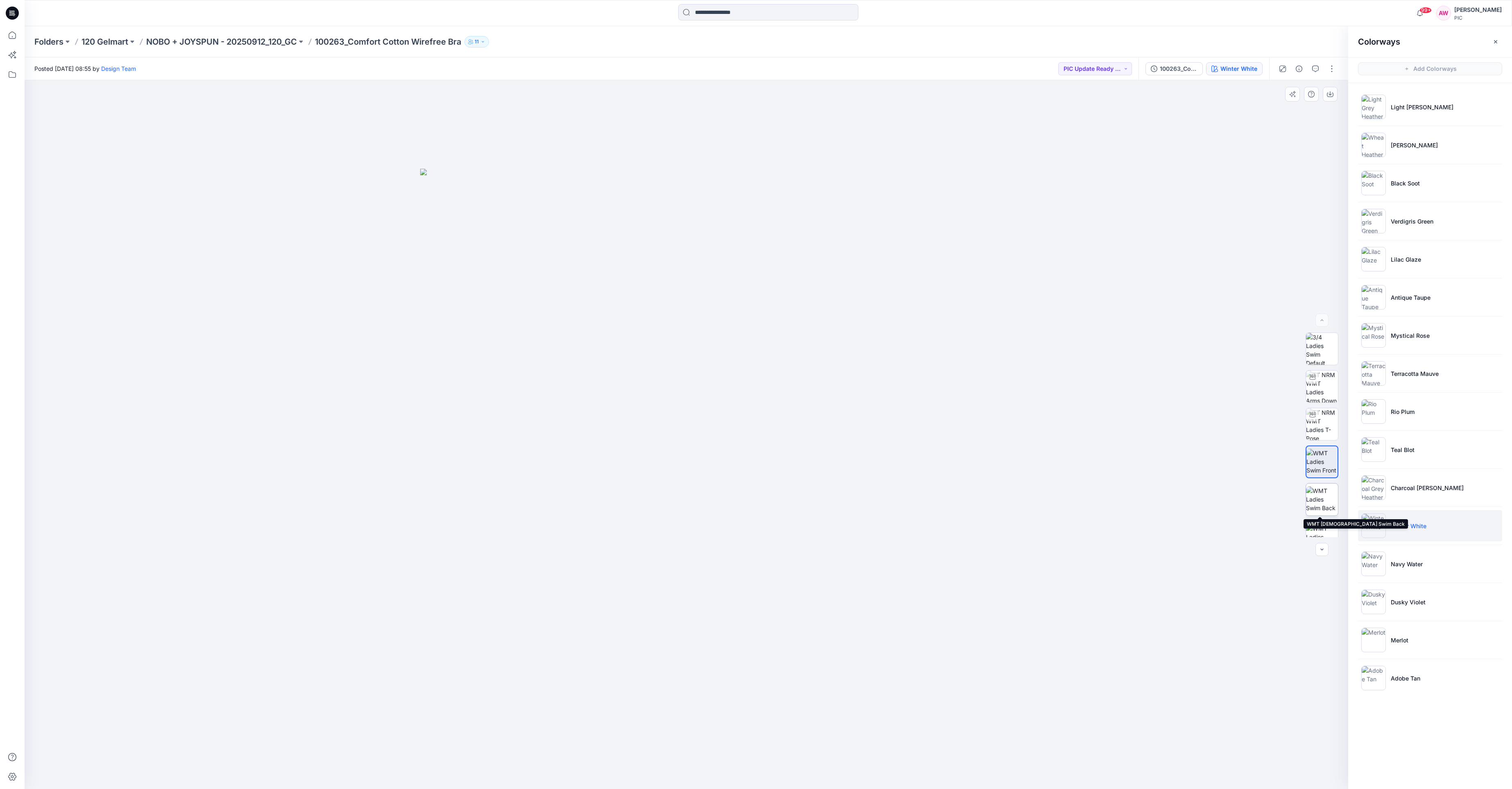
click at [1324, 499] on img at bounding box center [1321, 499] width 32 height 26
click at [1325, 521] on div at bounding box center [1322, 537] width 33 height 33
click at [1321, 529] on img at bounding box center [1322, 536] width 31 height 26
click at [1323, 548] on icon "button" at bounding box center [1321, 549] width 7 height 7
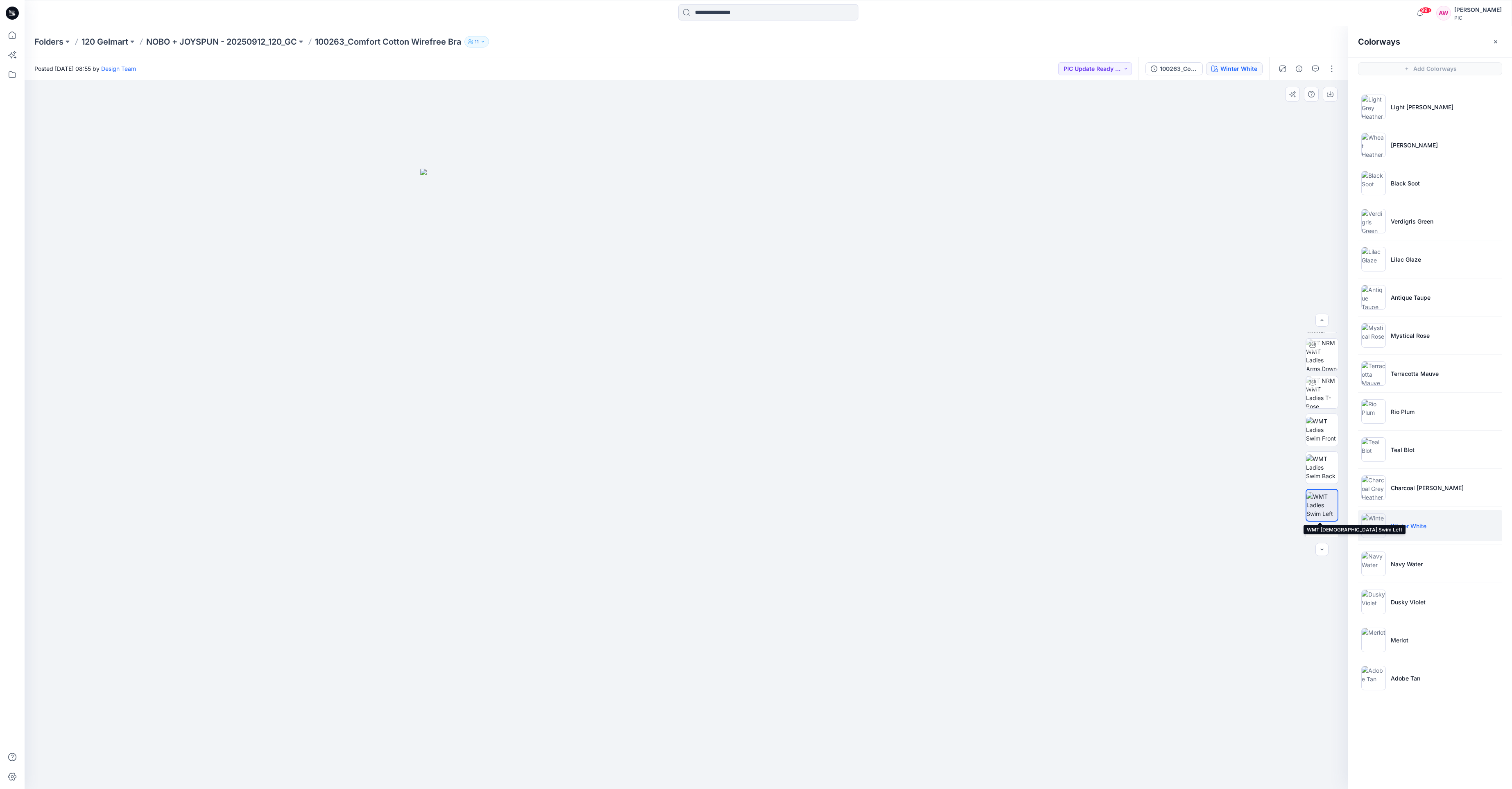
click at [1322, 507] on img at bounding box center [1322, 505] width 31 height 26
click at [1339, 436] on div at bounding box center [1322, 435] width 52 height 205
click at [1327, 360] on img at bounding box center [1321, 348] width 32 height 32
click at [1327, 388] on img at bounding box center [1321, 386] width 32 height 32
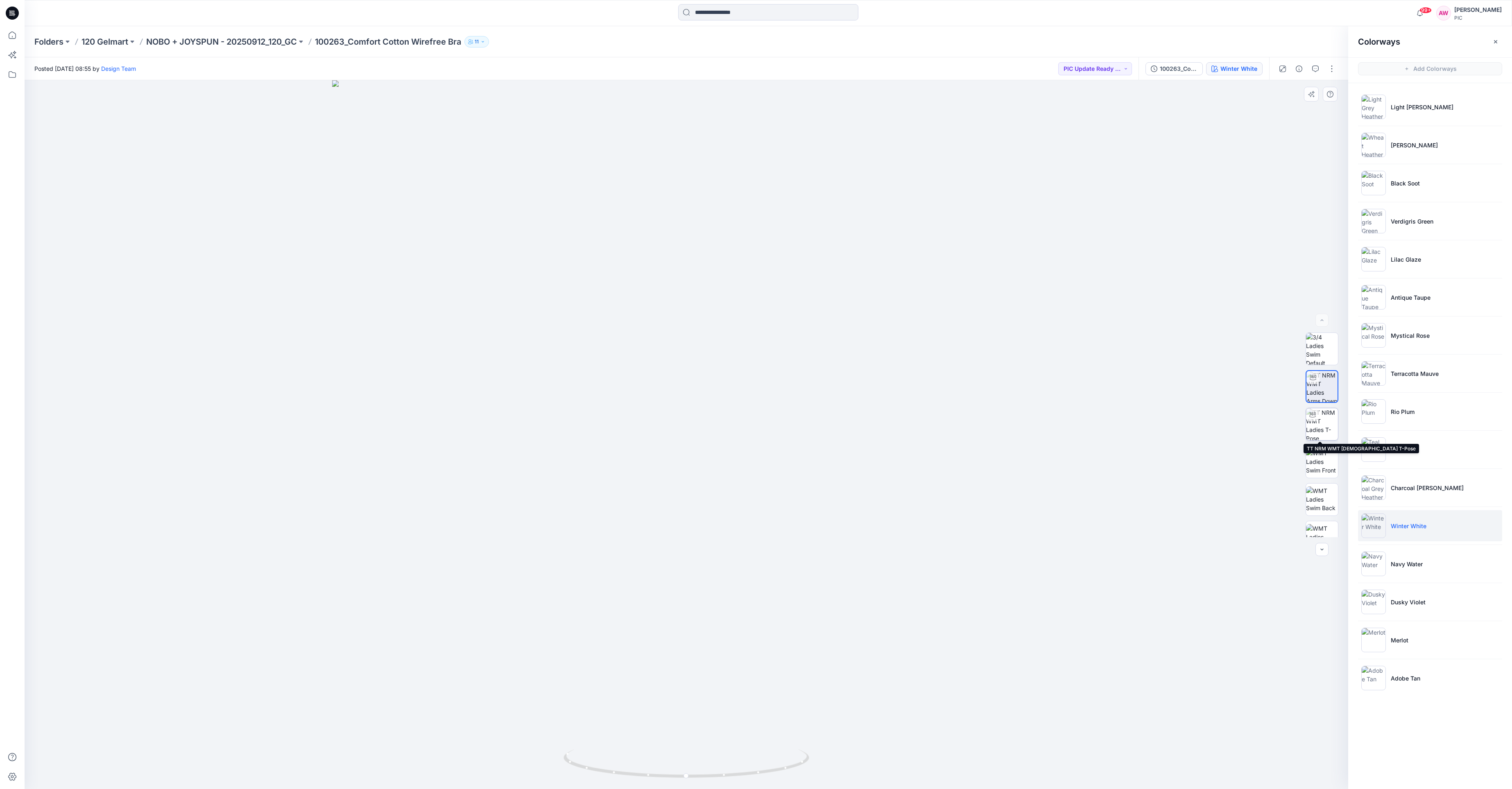
click at [1330, 426] on img at bounding box center [1321, 424] width 32 height 32
click at [0, 0] on icon "button" at bounding box center [0, 0] width 0 height 0
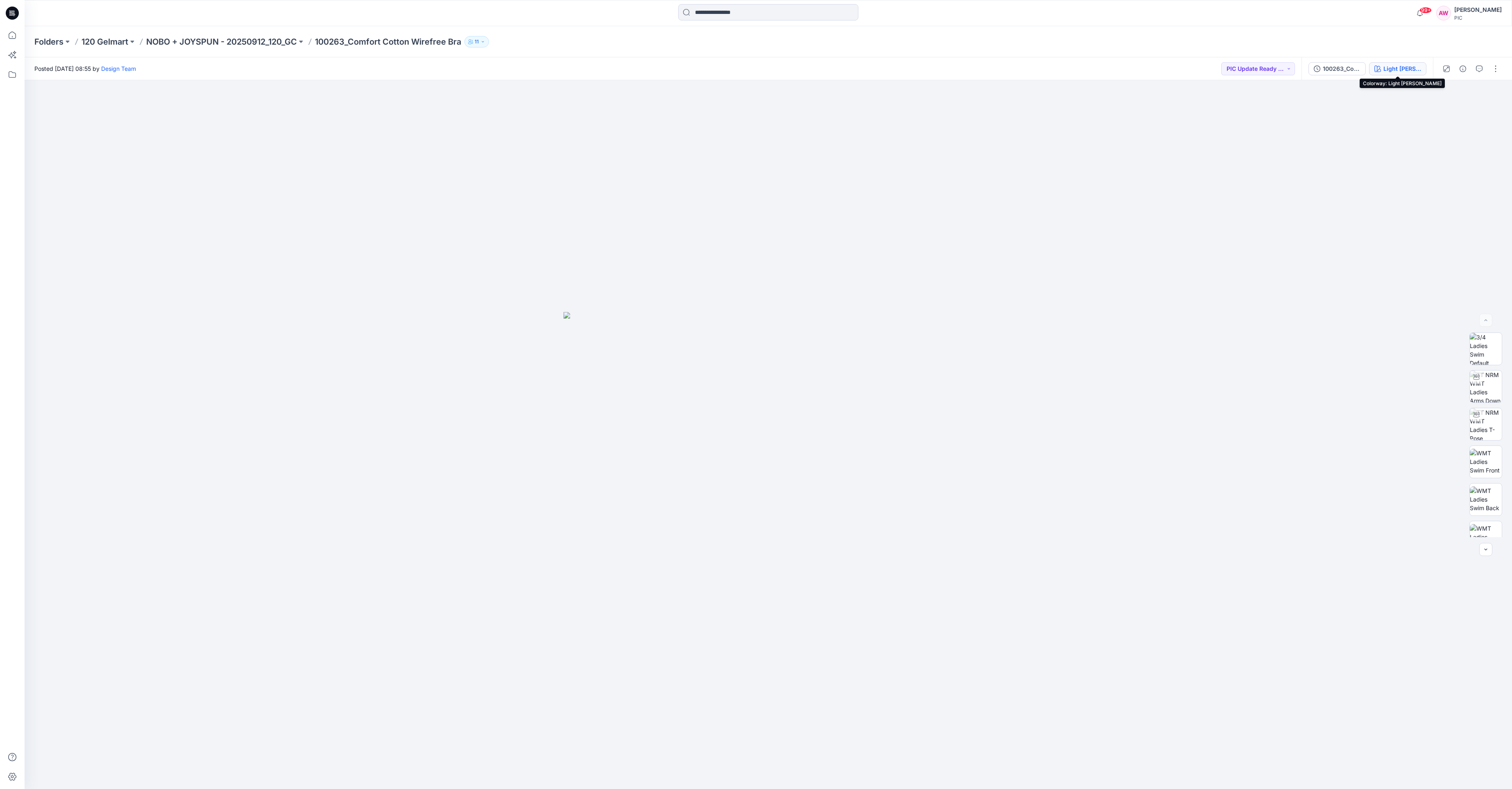
click at [1406, 67] on div "Light [PERSON_NAME]" at bounding box center [1402, 69] width 37 height 9
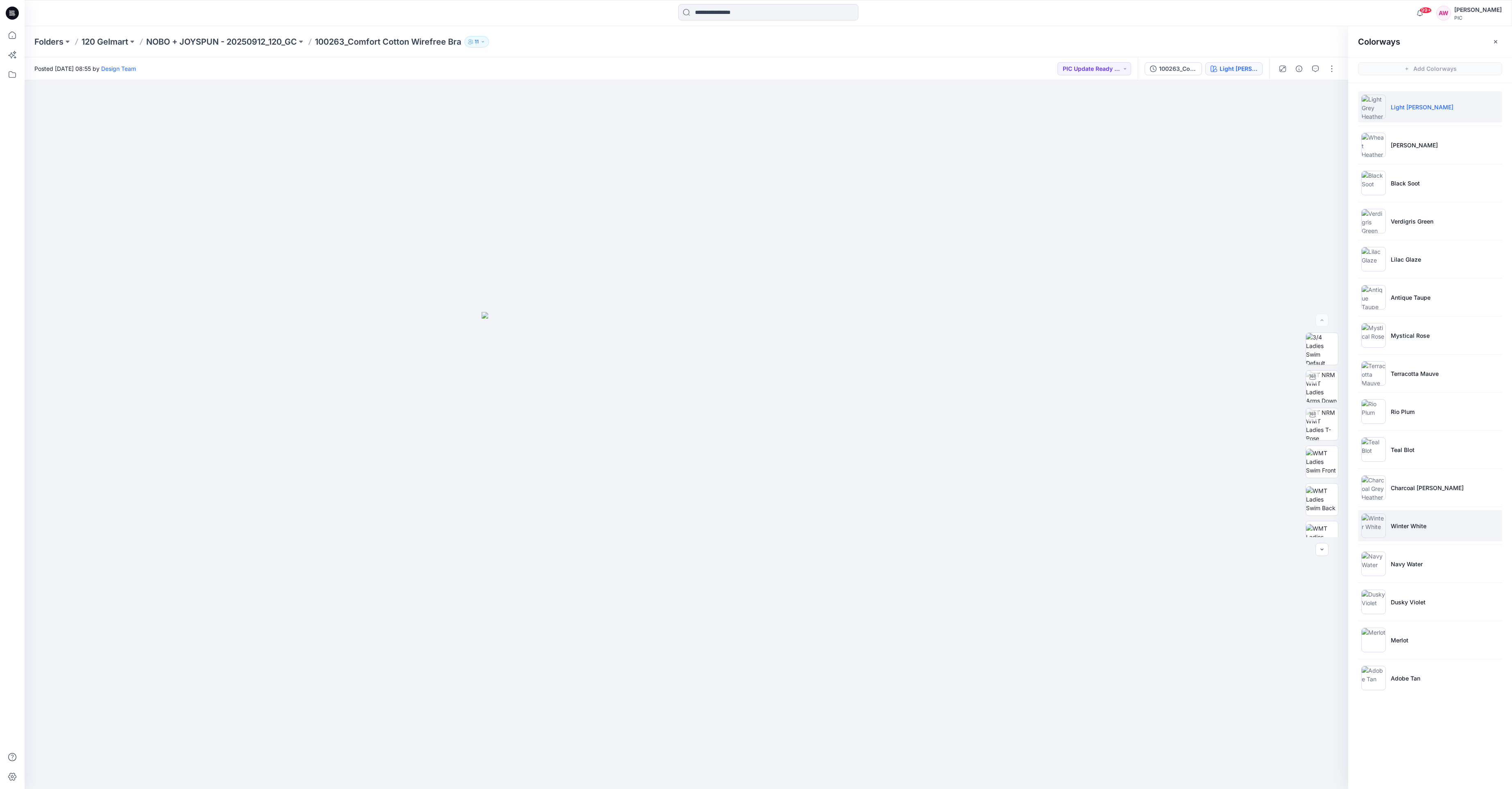
click at [1397, 528] on p "Winter White" at bounding box center [1409, 526] width 36 height 9
click at [1330, 467] on img at bounding box center [1321, 459] width 32 height 32
click at [1318, 69] on icon "button" at bounding box center [1315, 69] width 7 height 7
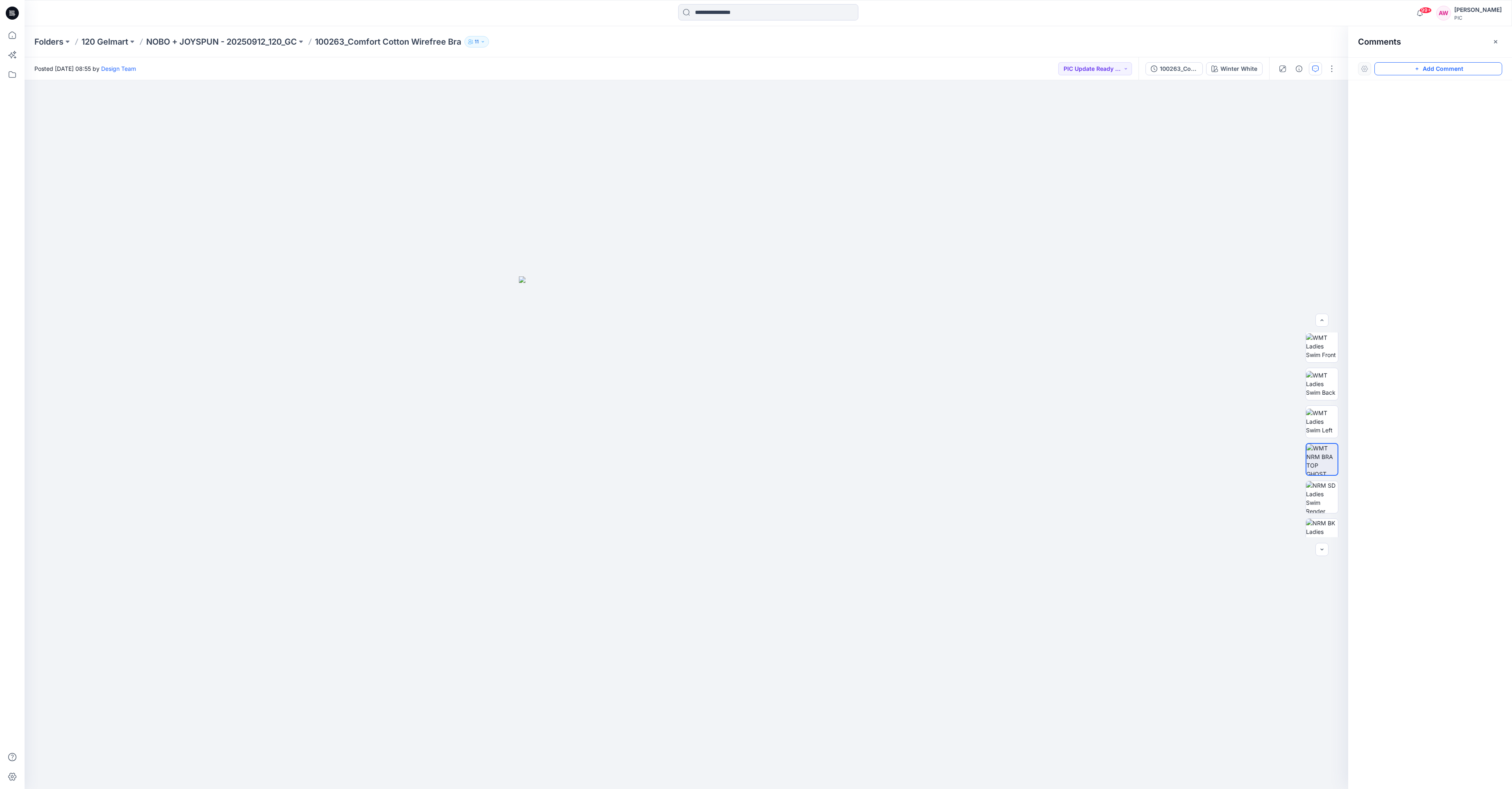
click at [1425, 69] on button "Add Comment" at bounding box center [1438, 69] width 128 height 13
click at [1420, 69] on button "Click on the style to leave a comment" at bounding box center [1438, 69] width 128 height 13
click at [1333, 71] on button "button" at bounding box center [1332, 69] width 13 height 13
click at [1399, 70] on button "Click on the style to leave a comment" at bounding box center [1438, 69] width 128 height 13
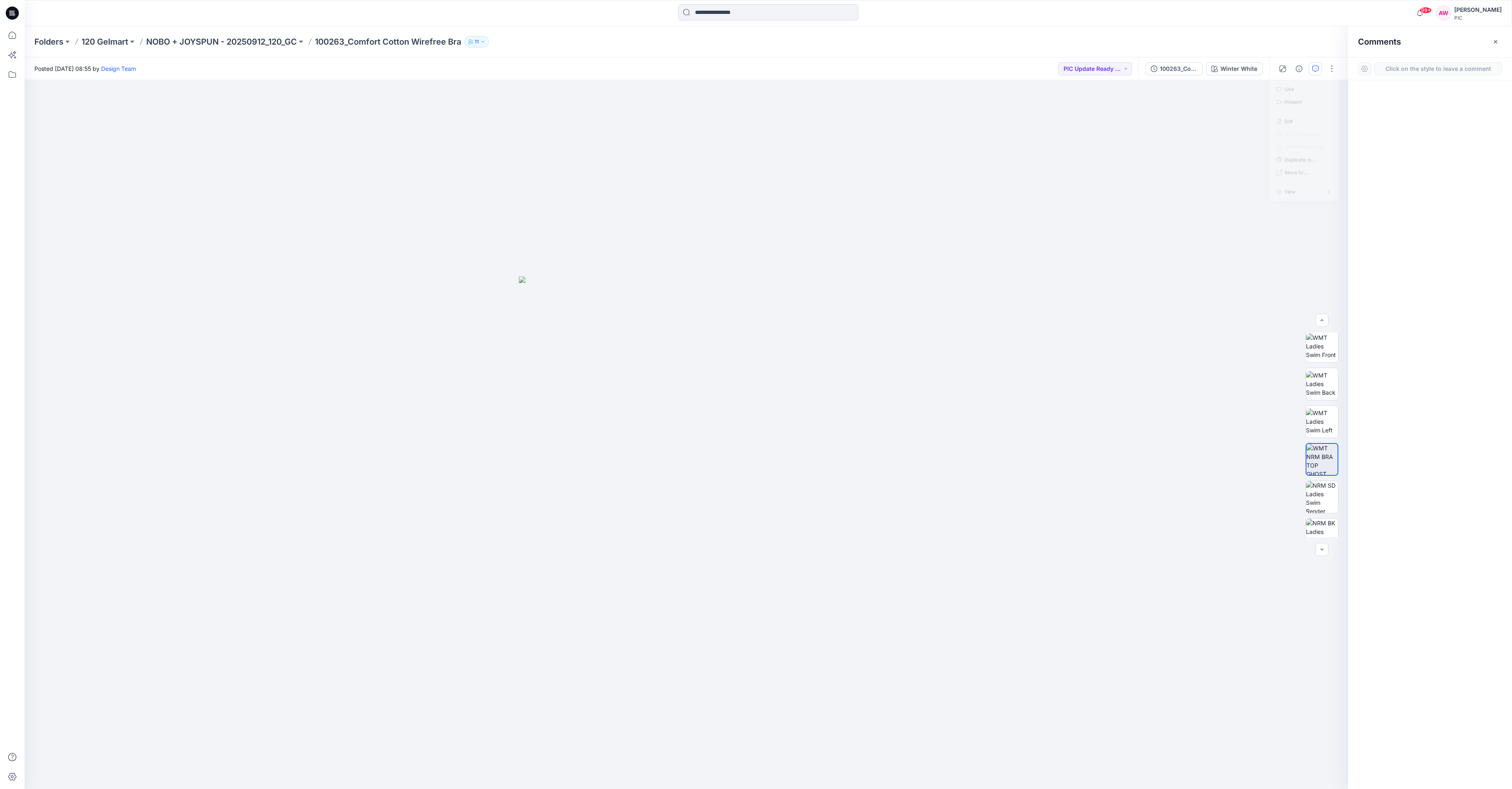
click at [1403, 69] on button "Click on the style to leave a comment" at bounding box center [1438, 69] width 128 height 13
drag, startPoint x: 1402, startPoint y: 69, endPoint x: 1409, endPoint y: 66, distance: 7.6
click at [1402, 69] on button "Click on the style to leave a comment" at bounding box center [1438, 69] width 128 height 13
click at [1425, 70] on button "Click on the style to leave a comment" at bounding box center [1438, 69] width 128 height 13
drag, startPoint x: 1436, startPoint y: 69, endPoint x: 1378, endPoint y: 65, distance: 58.1
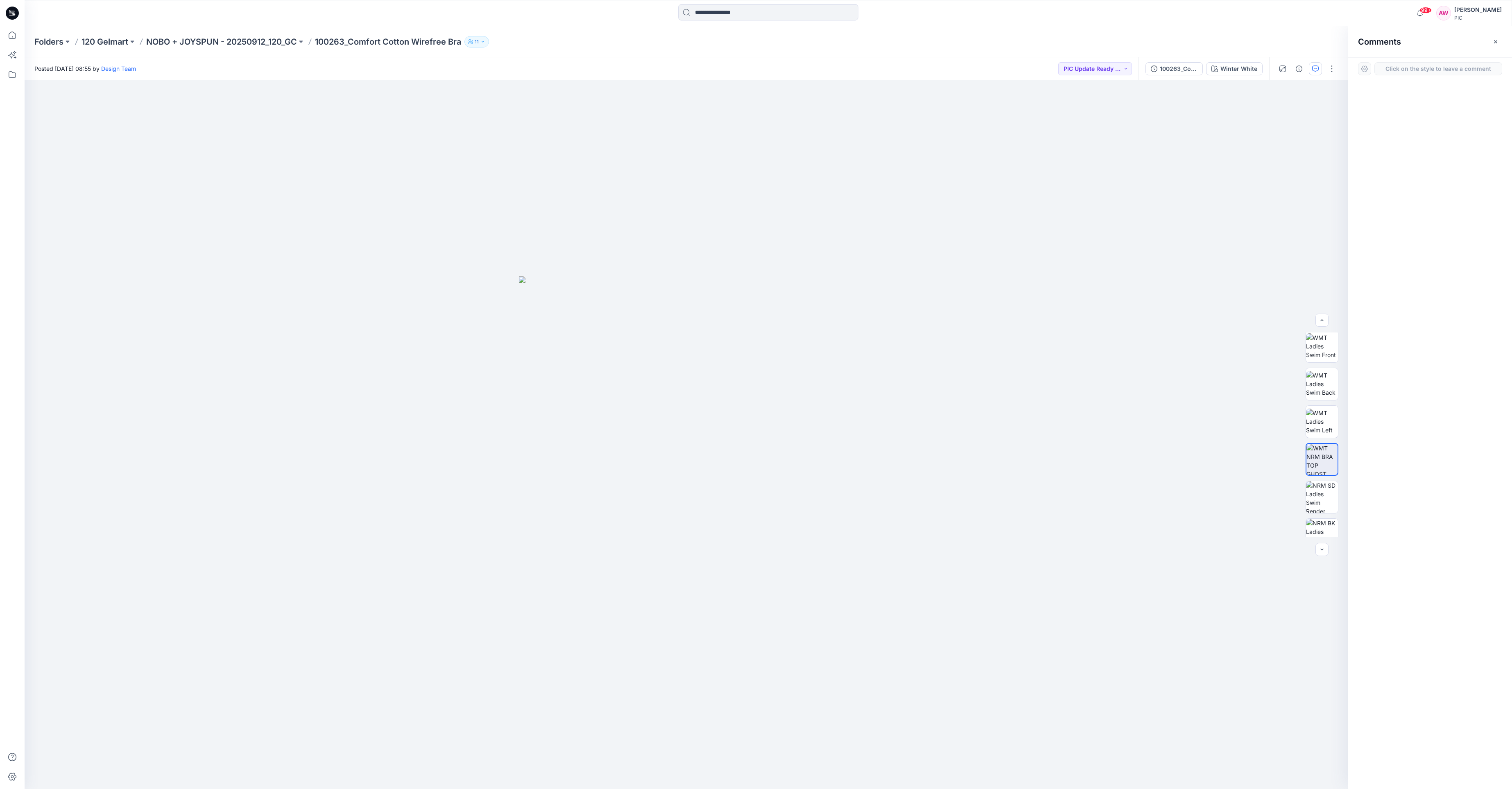
click at [1434, 69] on button "Click on the style to leave a comment" at bounding box center [1438, 69] width 128 height 13
click at [1300, 72] on button "button" at bounding box center [1299, 69] width 13 height 13
click at [1496, 42] on icon "button" at bounding box center [1496, 41] width 3 height 3
